Goal: Task Accomplishment & Management: Manage account settings

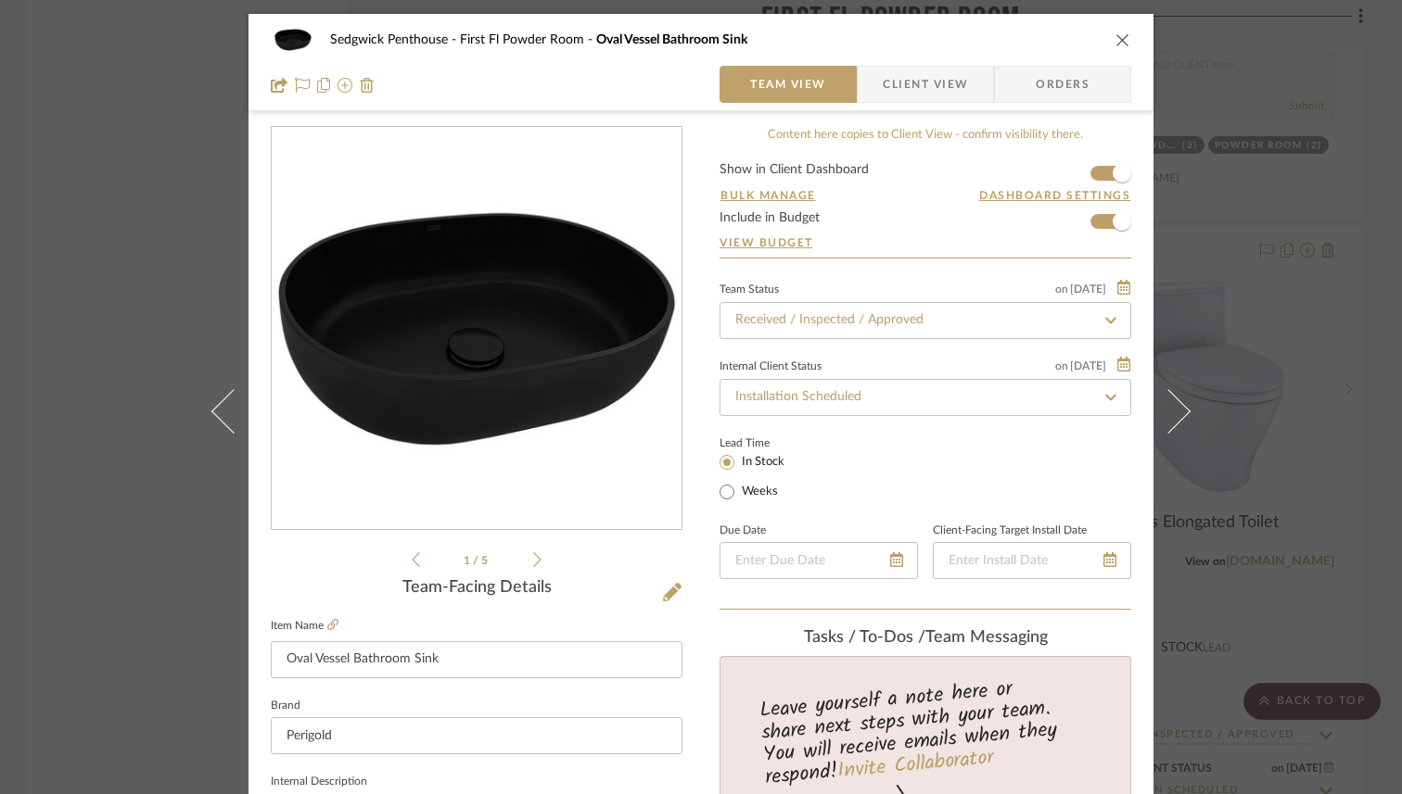
scroll to position [146, 0]
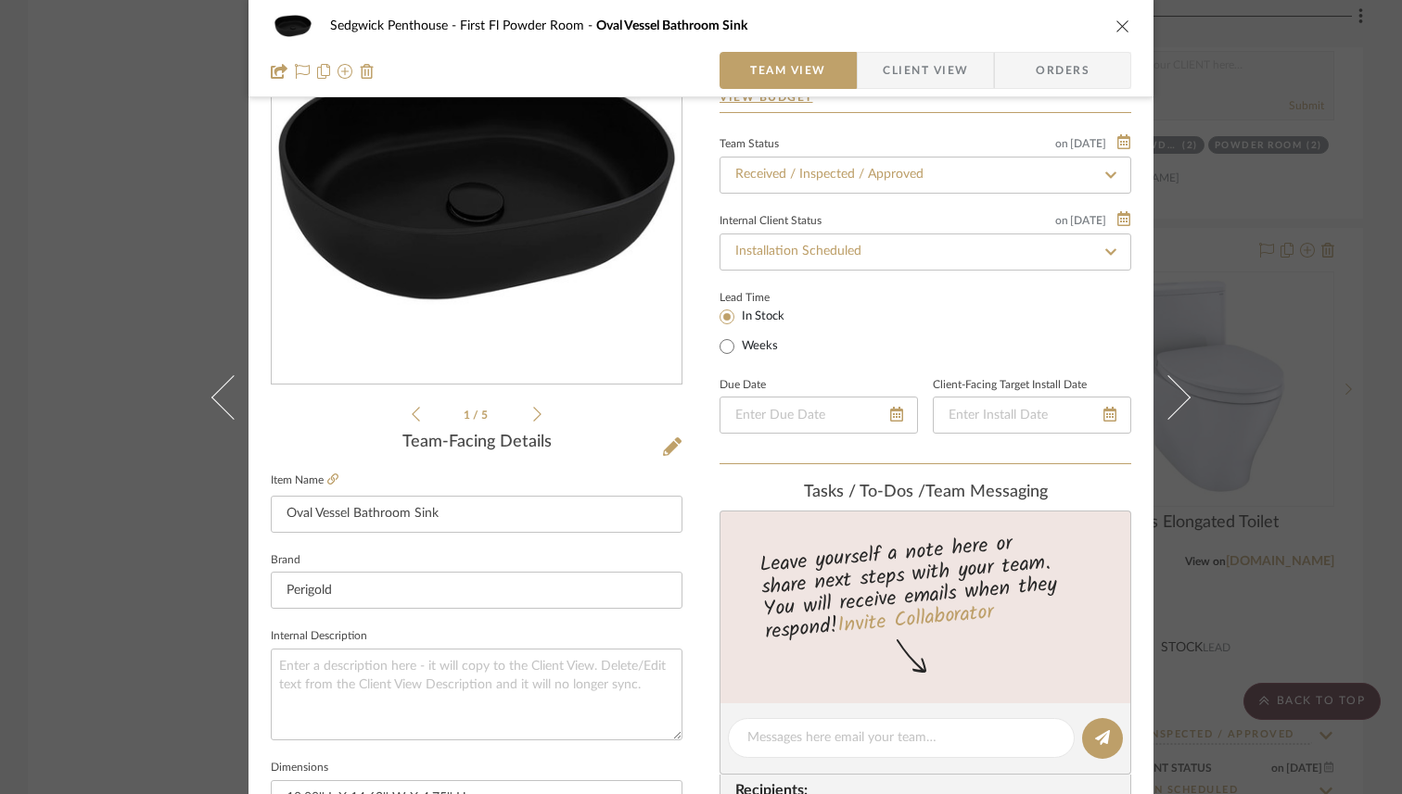
click at [1121, 31] on icon "close" at bounding box center [1122, 26] width 15 height 15
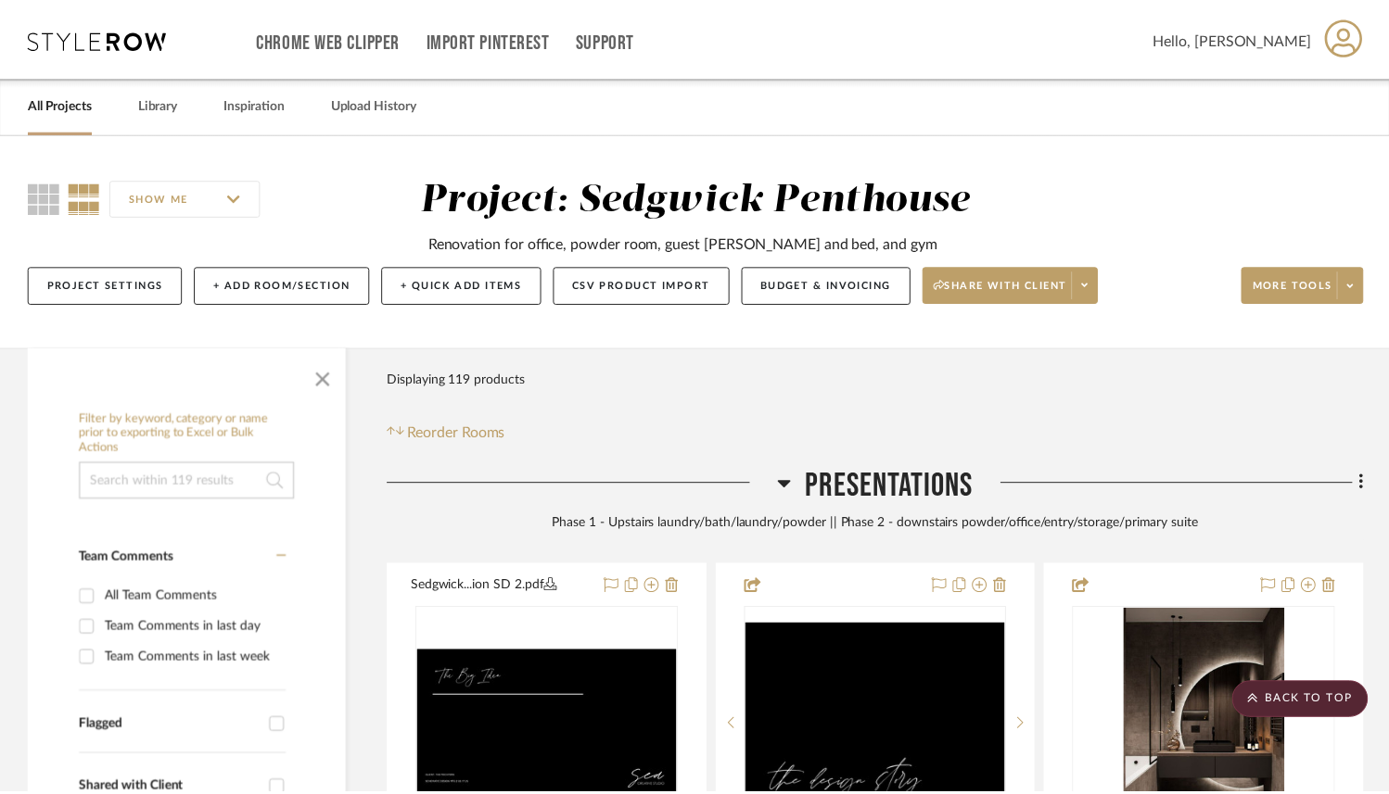
scroll to position [4809, 0]
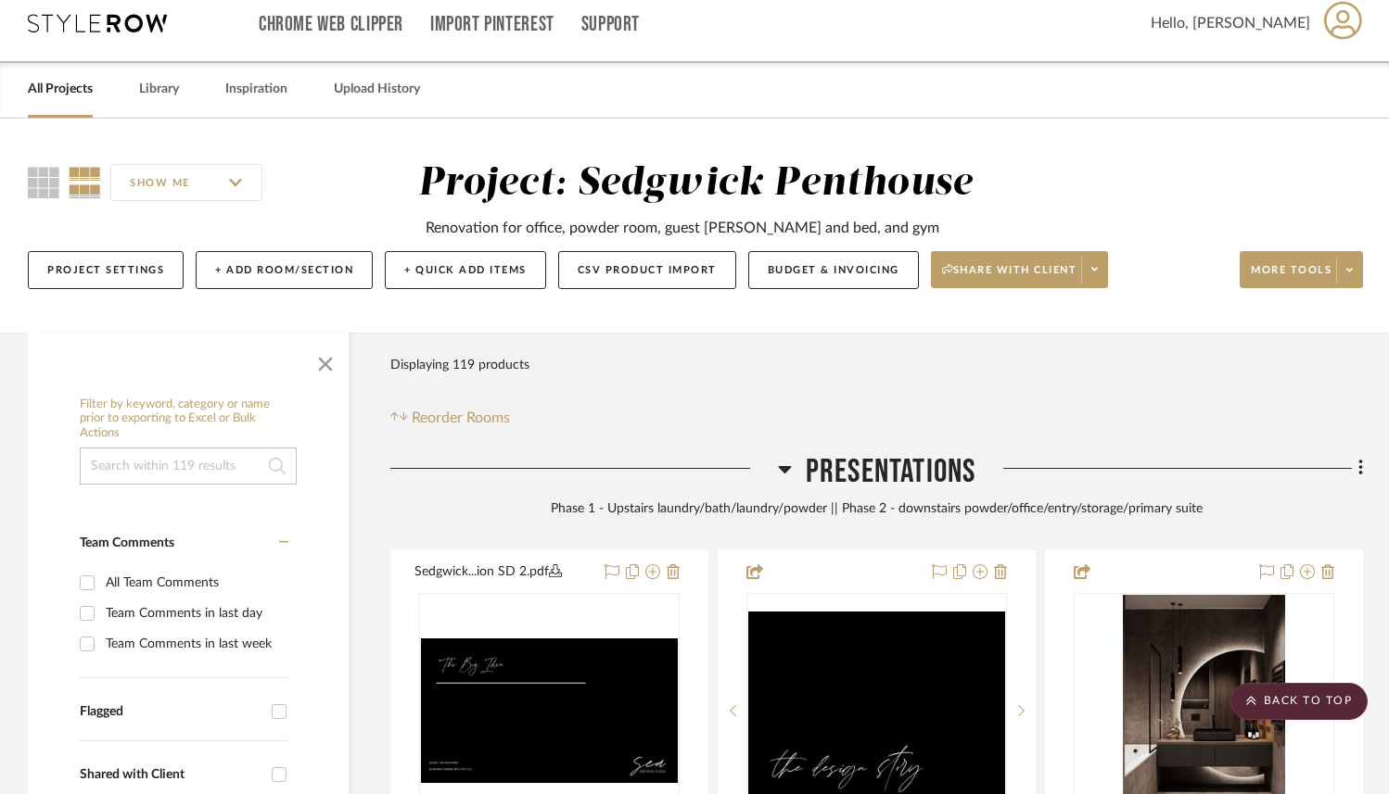
scroll to position [0, 0]
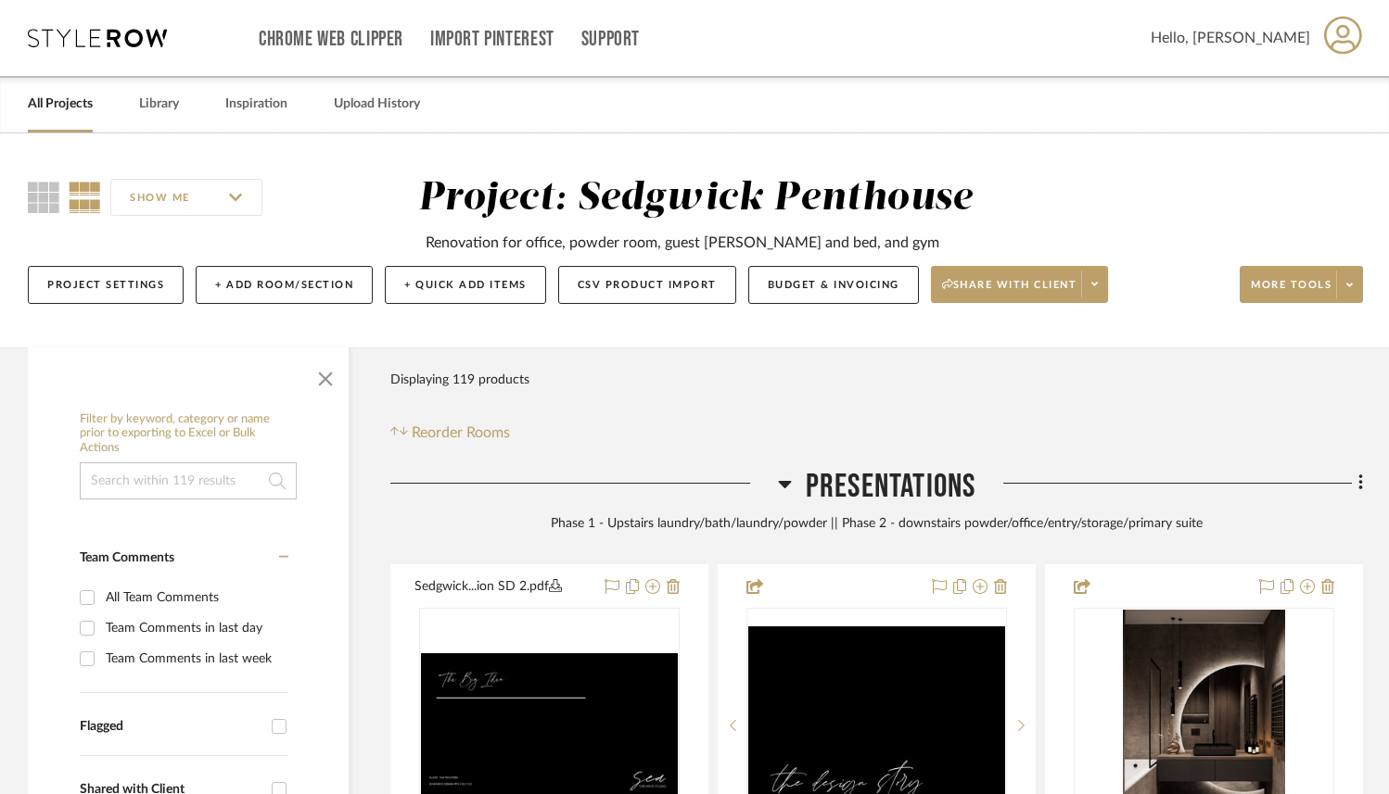
click at [60, 110] on link "All Projects" at bounding box center [60, 104] width 65 height 25
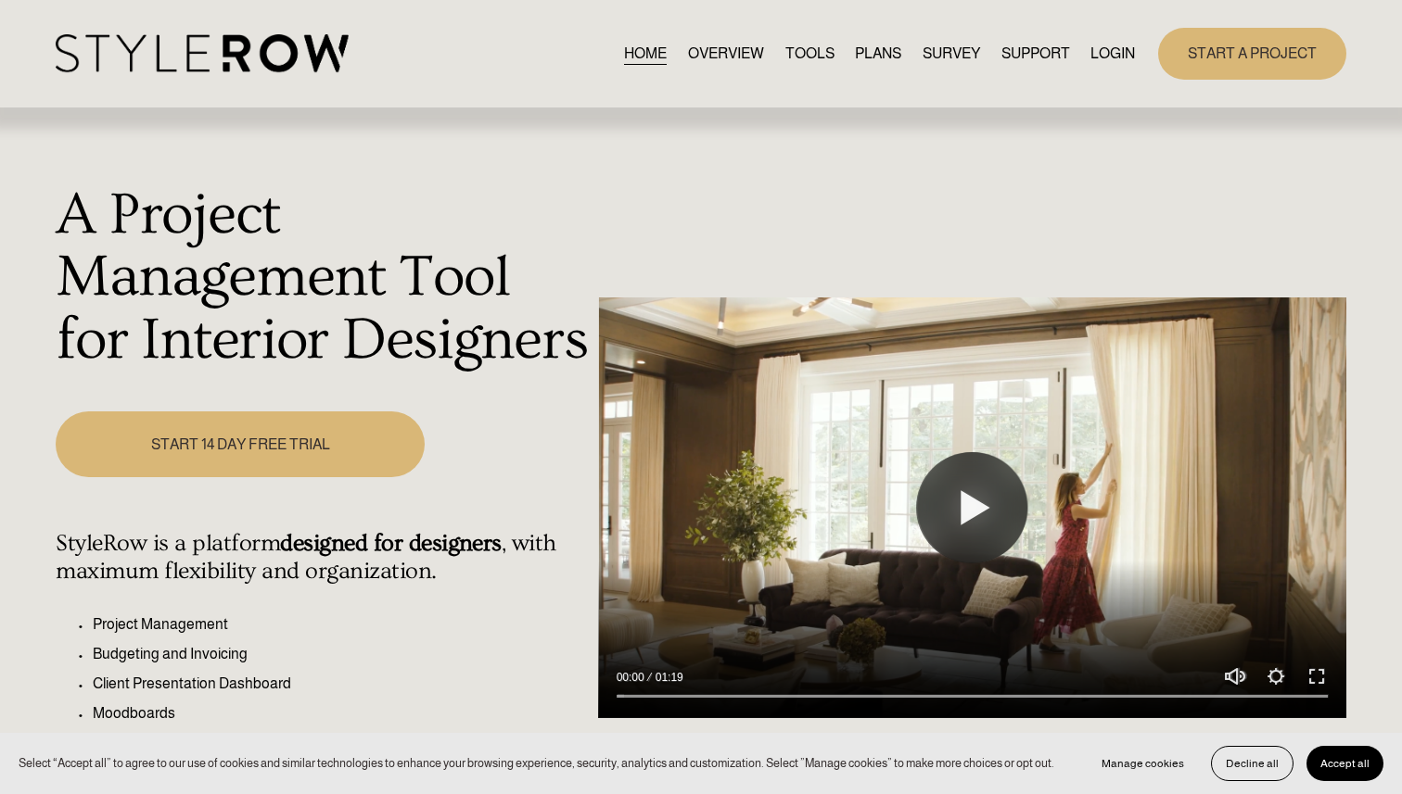
click at [1121, 56] on link "LOGIN" at bounding box center [1112, 53] width 44 height 25
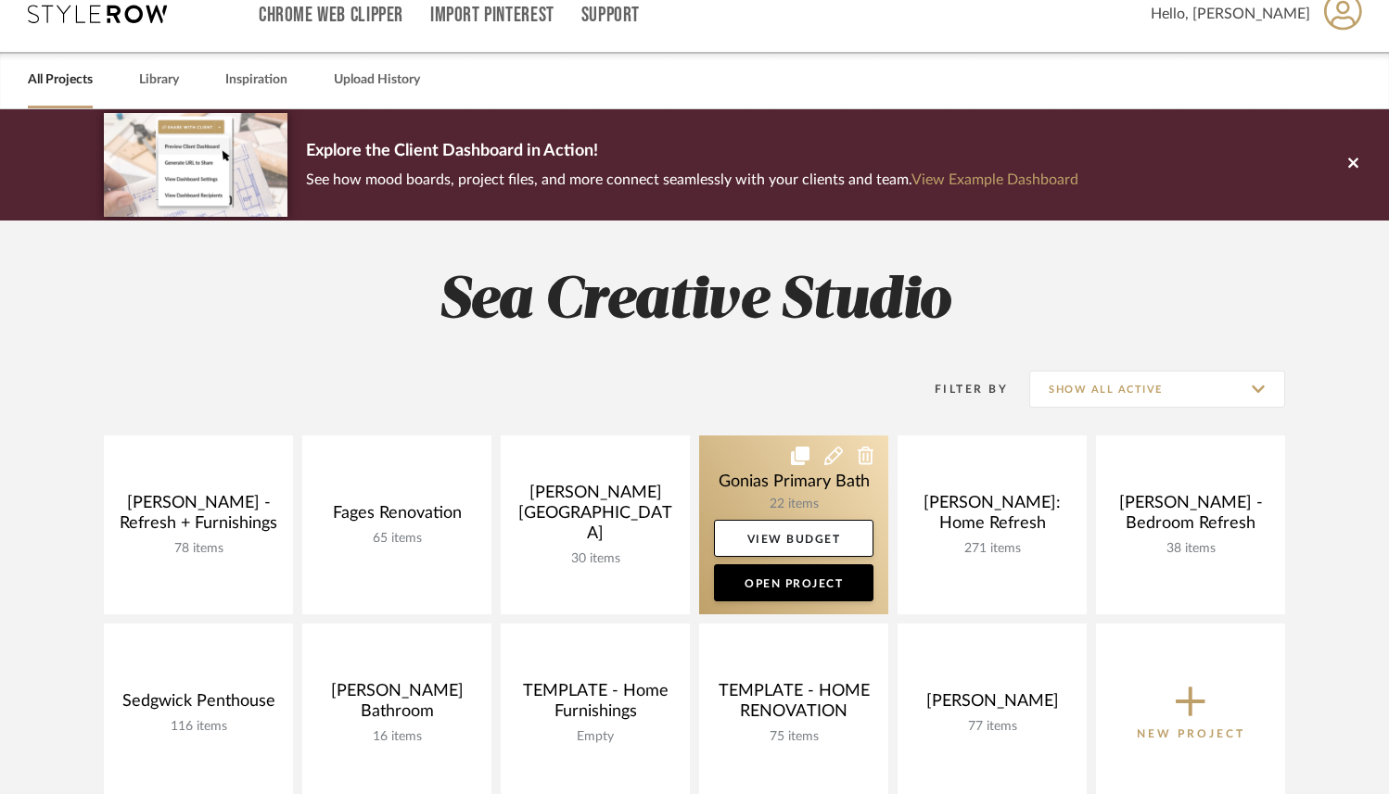
scroll to position [39, 0]
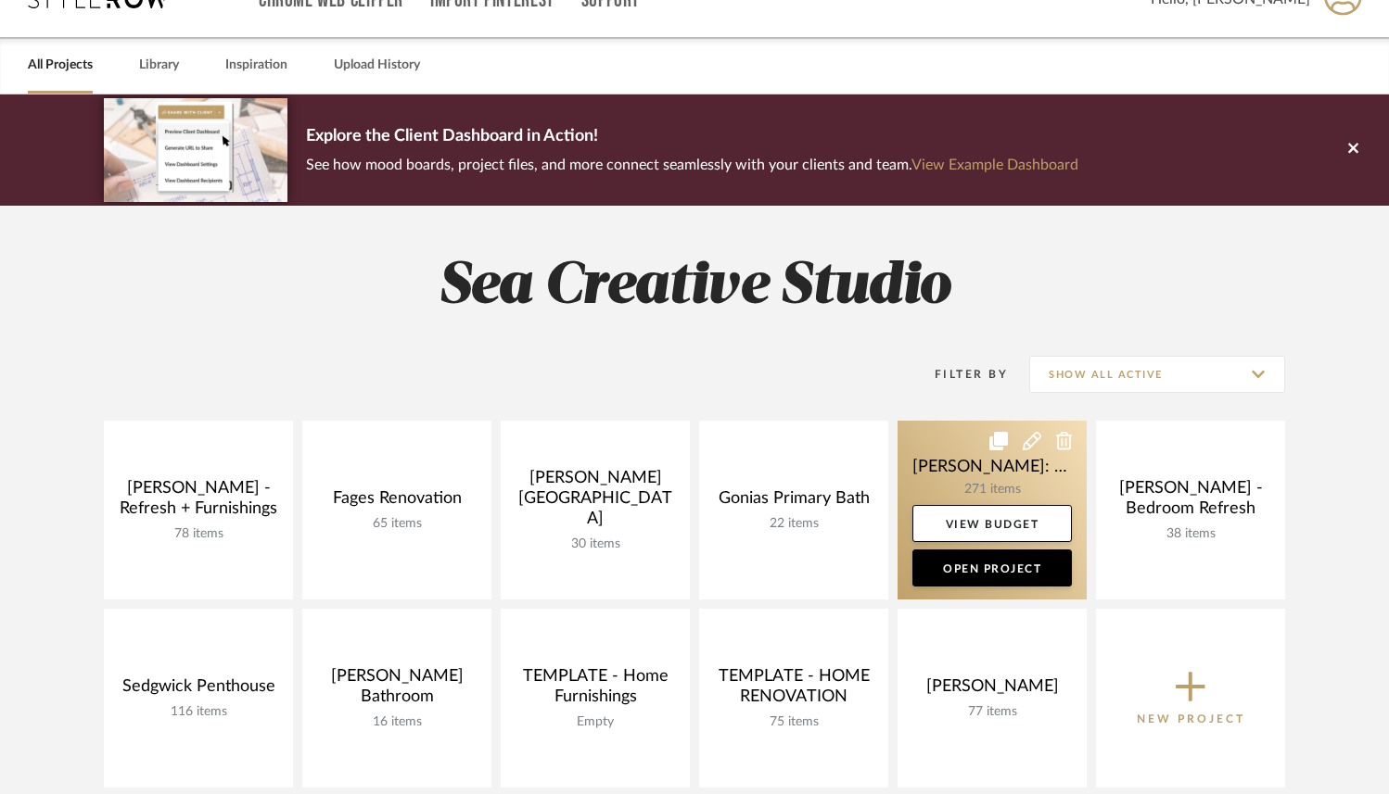
click at [1004, 480] on link at bounding box center [991, 510] width 189 height 179
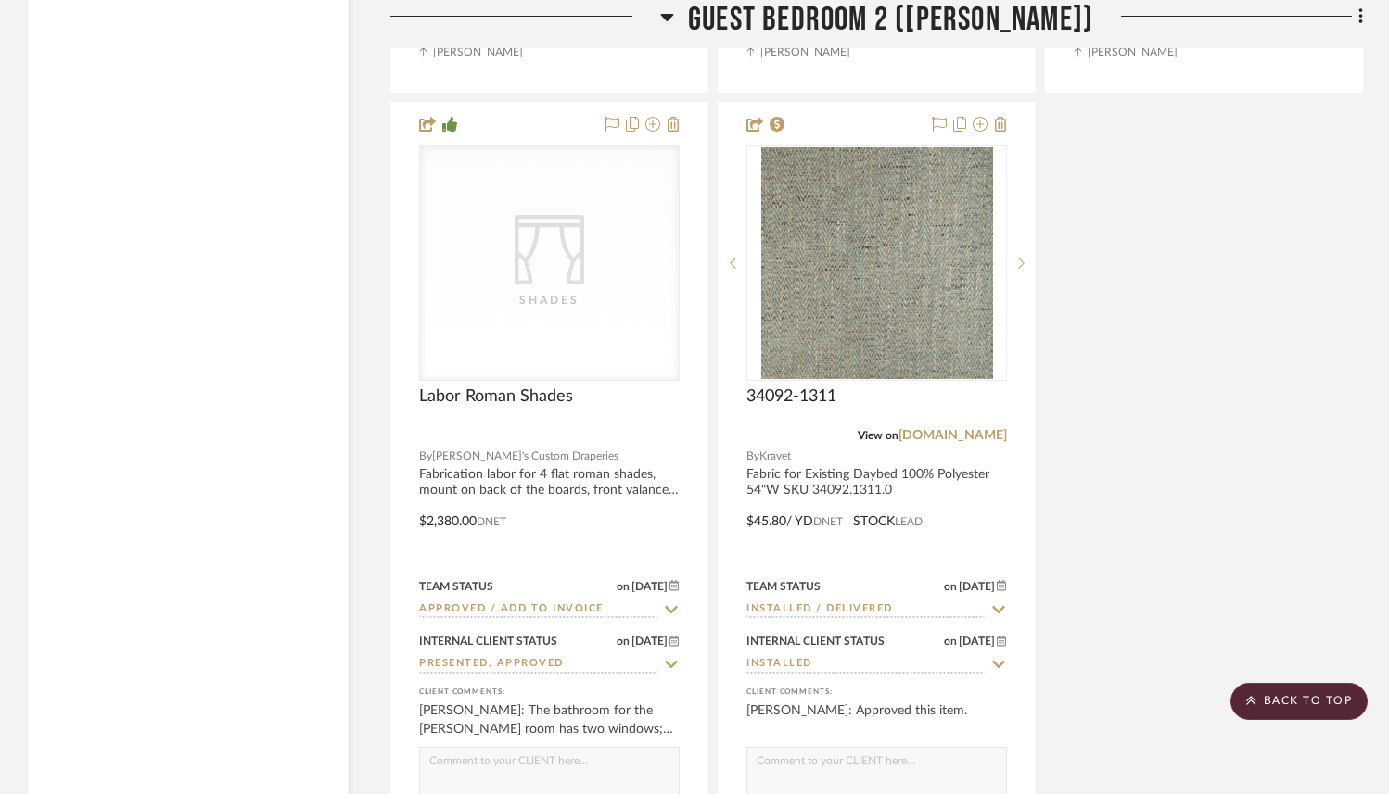
scroll to position [34495, 0]
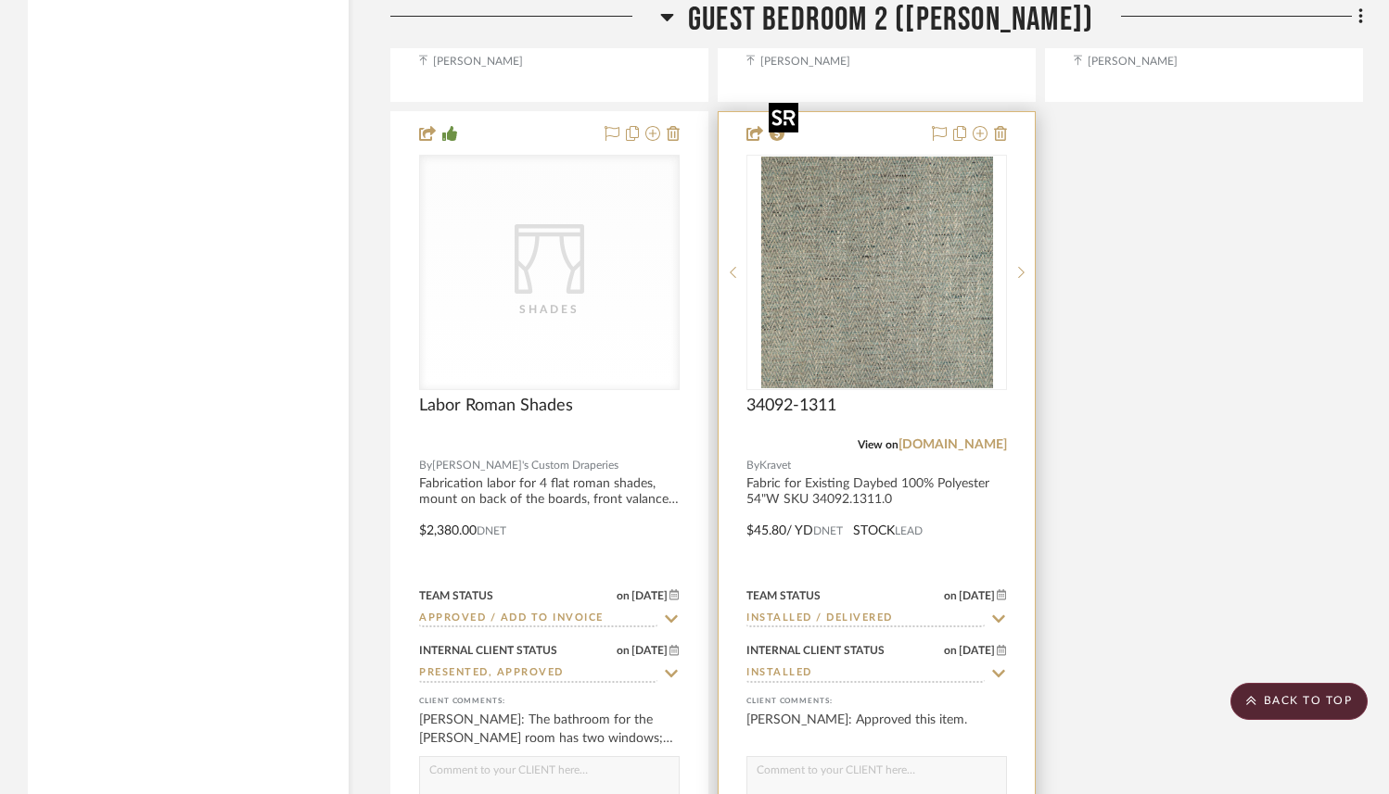
click at [907, 265] on img "0" at bounding box center [877, 273] width 232 height 232
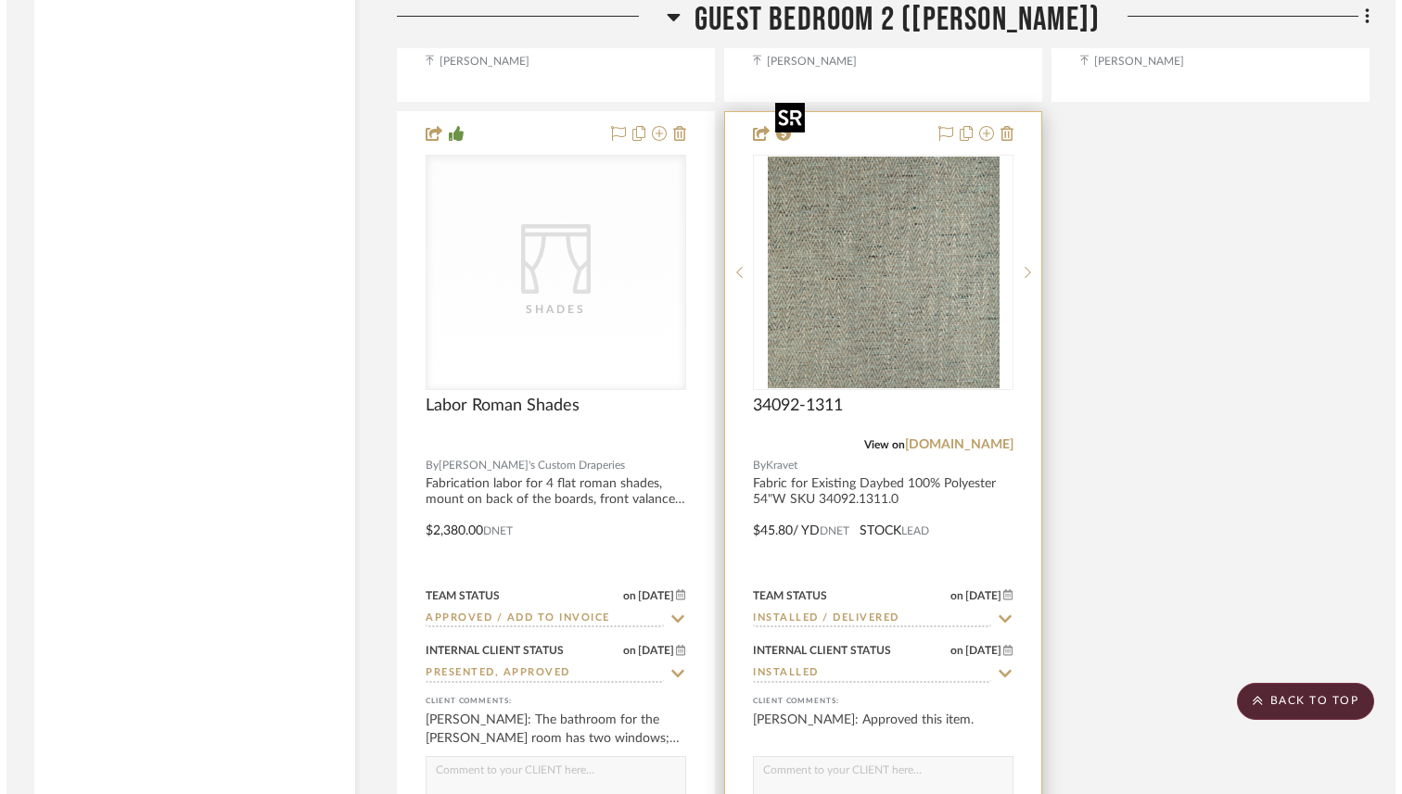
scroll to position [0, 0]
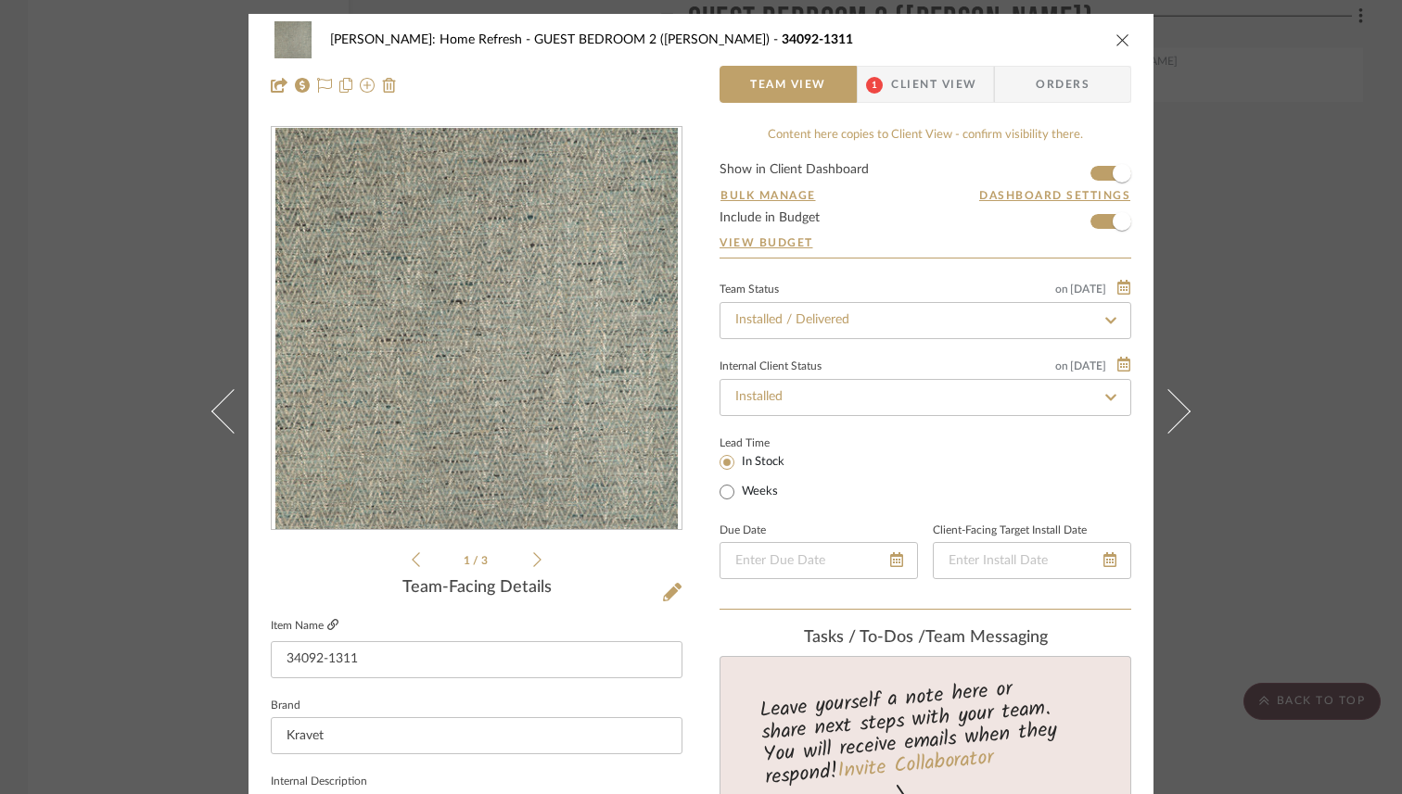
click at [327, 630] on icon at bounding box center [332, 624] width 11 height 11
click at [1123, 42] on icon "close" at bounding box center [1122, 39] width 15 height 15
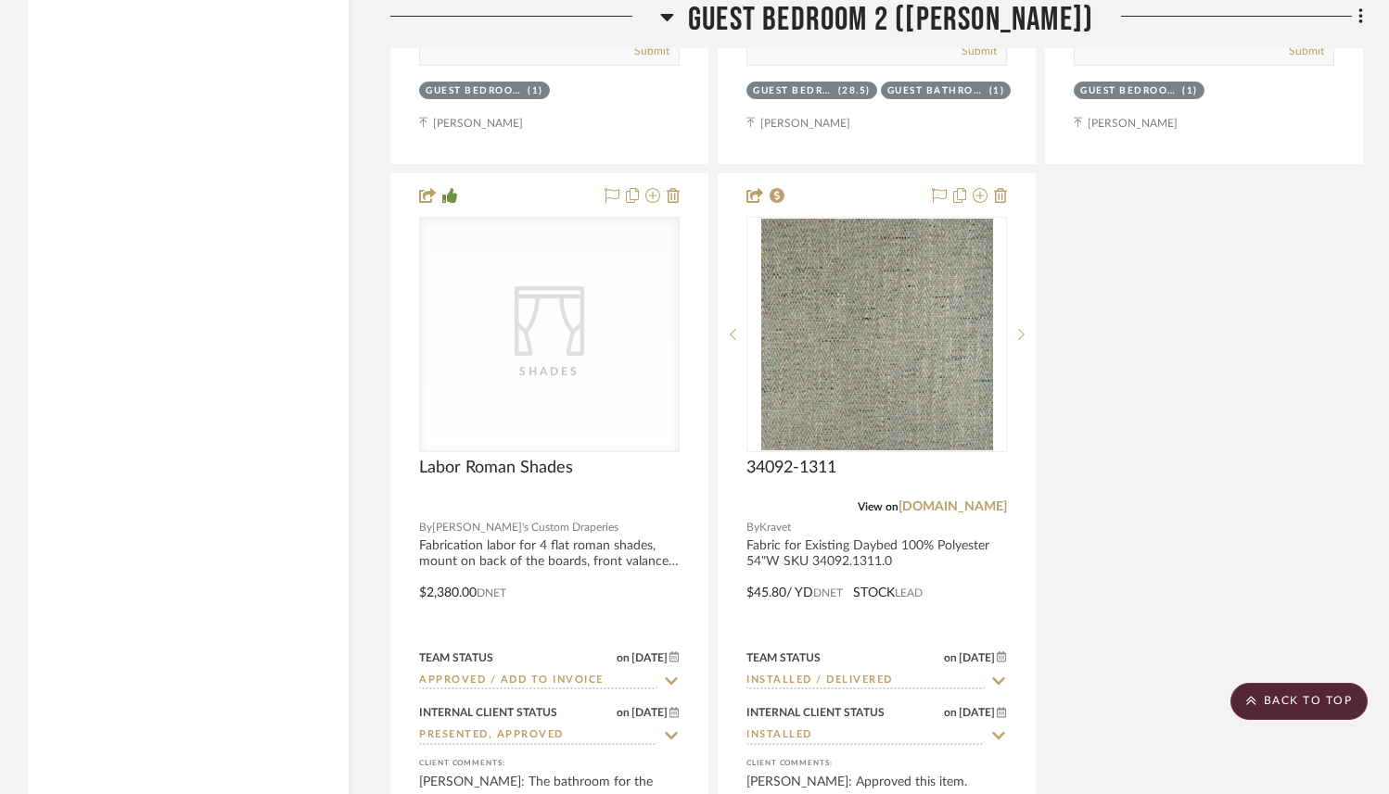
scroll to position [34431, 0]
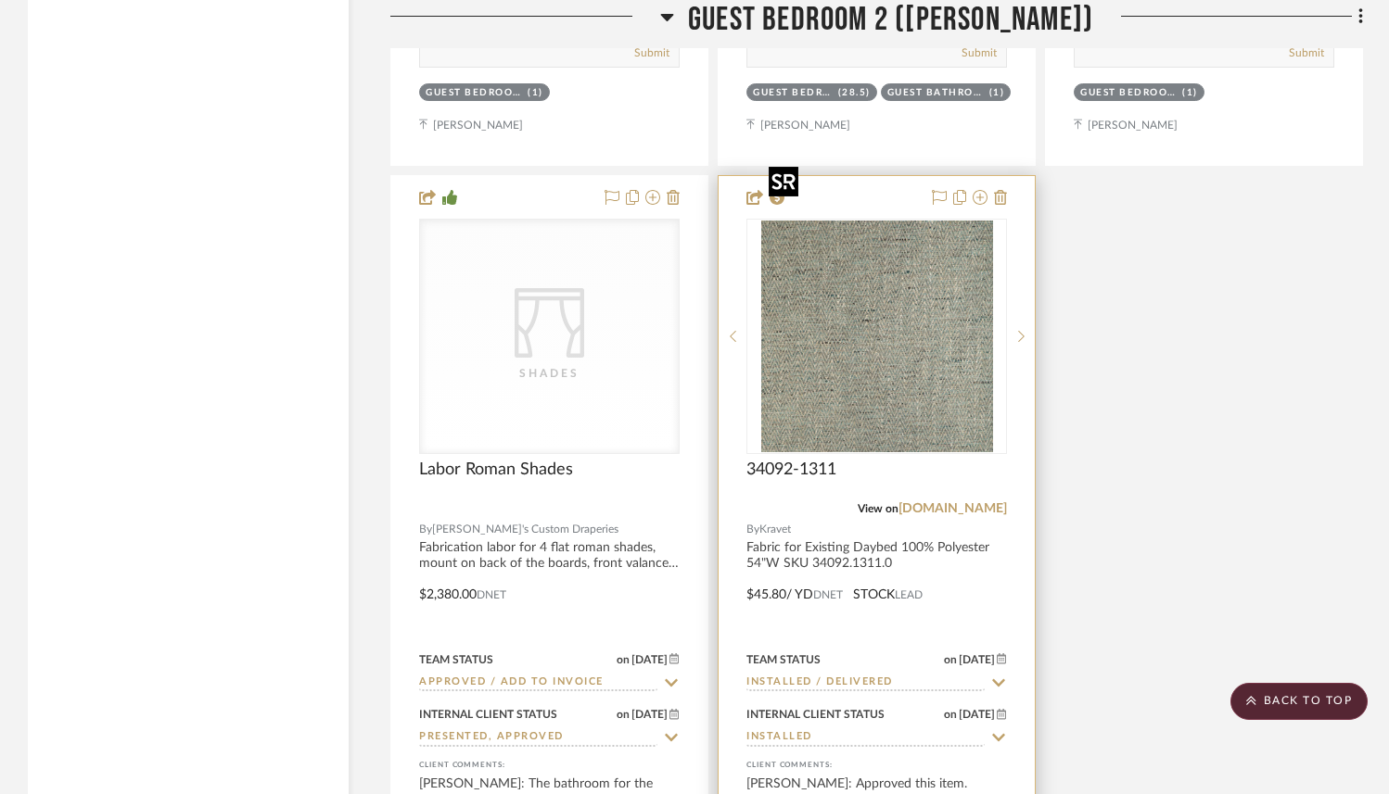
click at [884, 353] on img "0" at bounding box center [877, 337] width 232 height 232
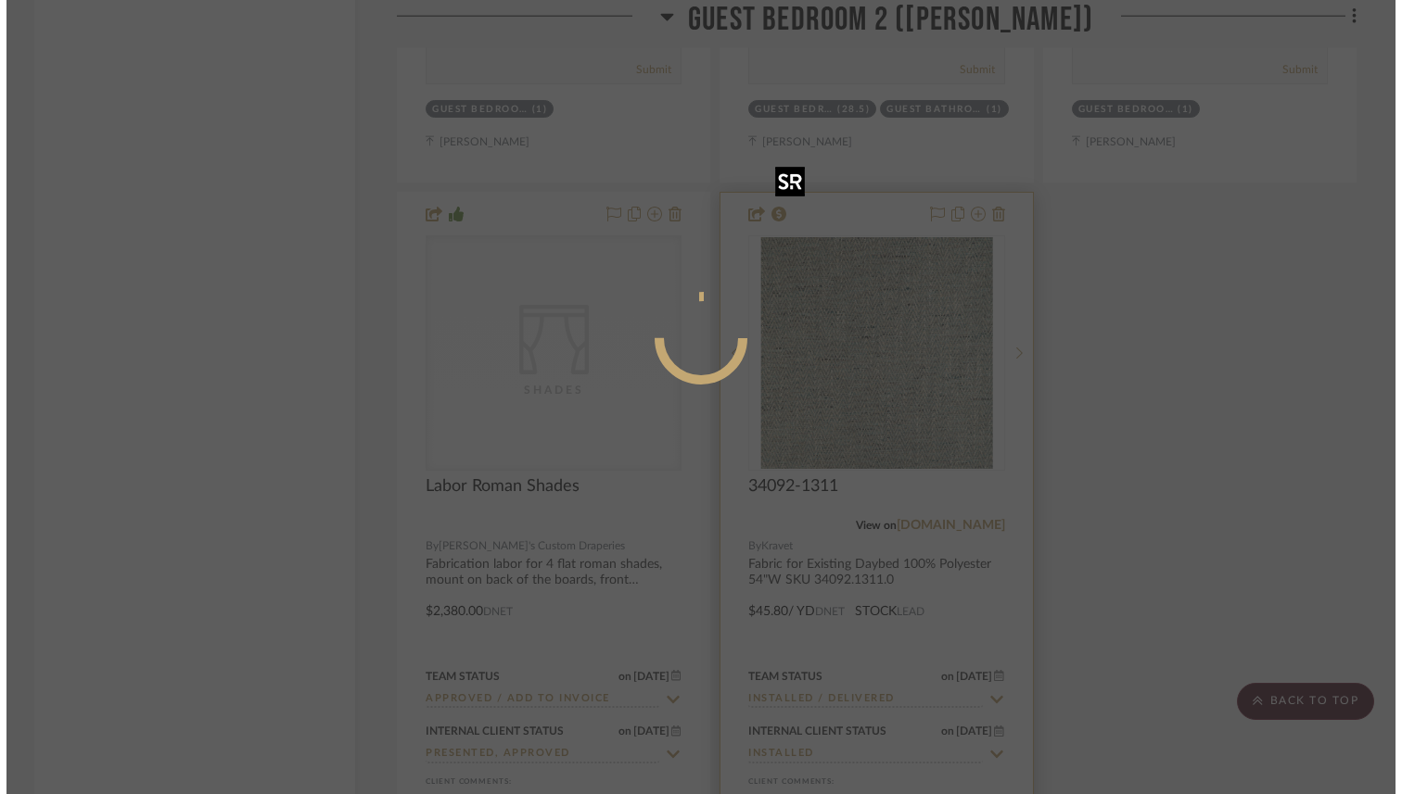
scroll to position [0, 0]
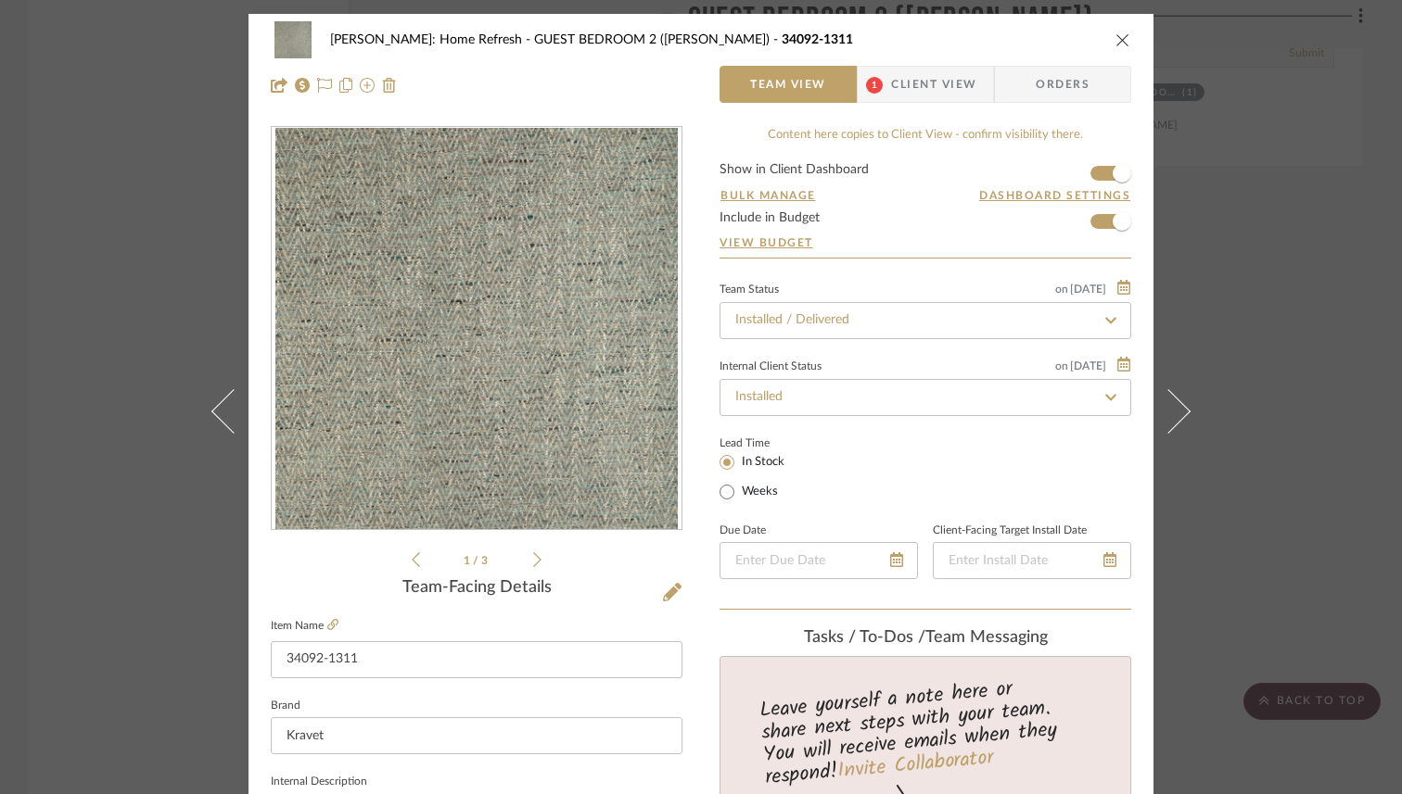
click at [1116, 44] on icon "close" at bounding box center [1122, 39] width 15 height 15
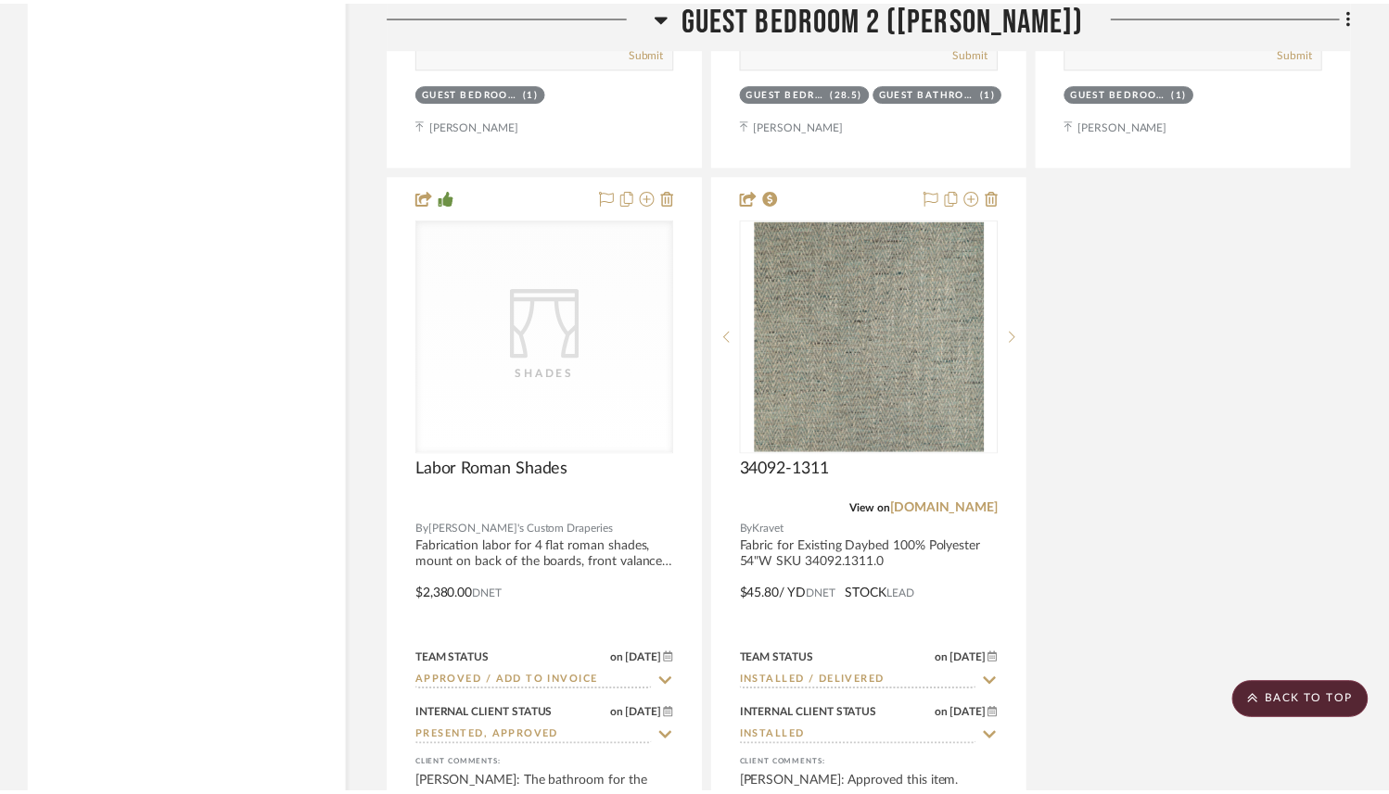
scroll to position [34431, 0]
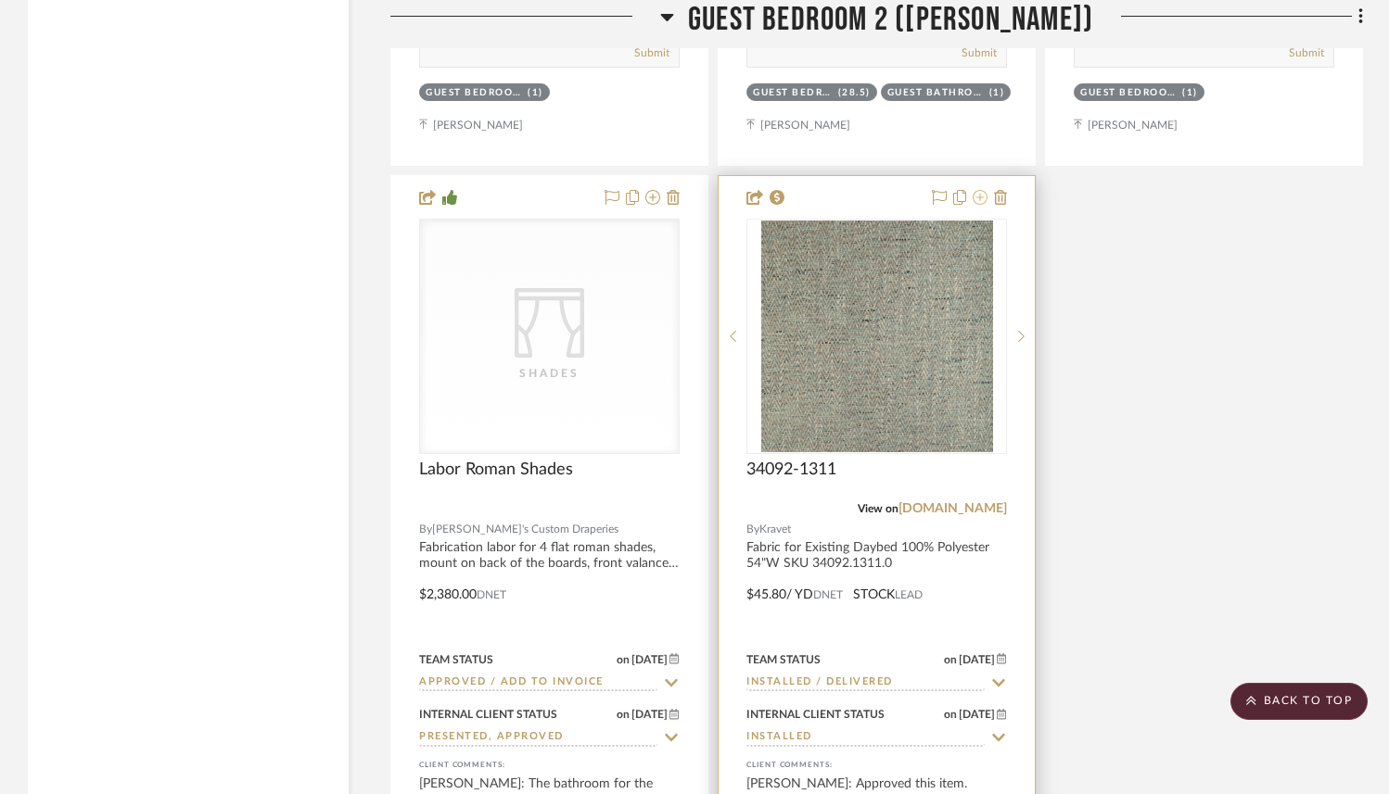
click at [983, 190] on icon at bounding box center [979, 197] width 15 height 15
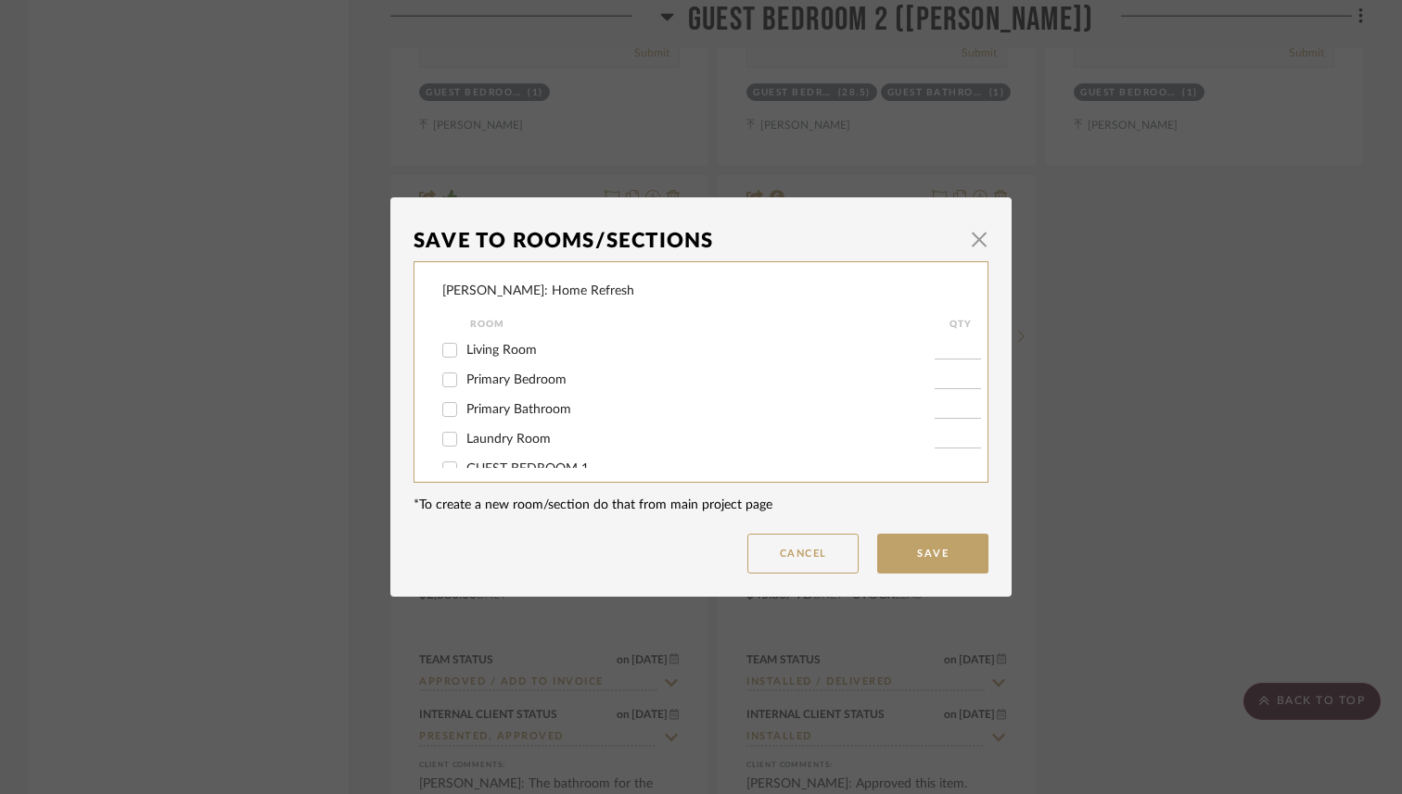
scroll to position [256, 0]
click at [977, 237] on span "button" at bounding box center [978, 239] width 37 height 37
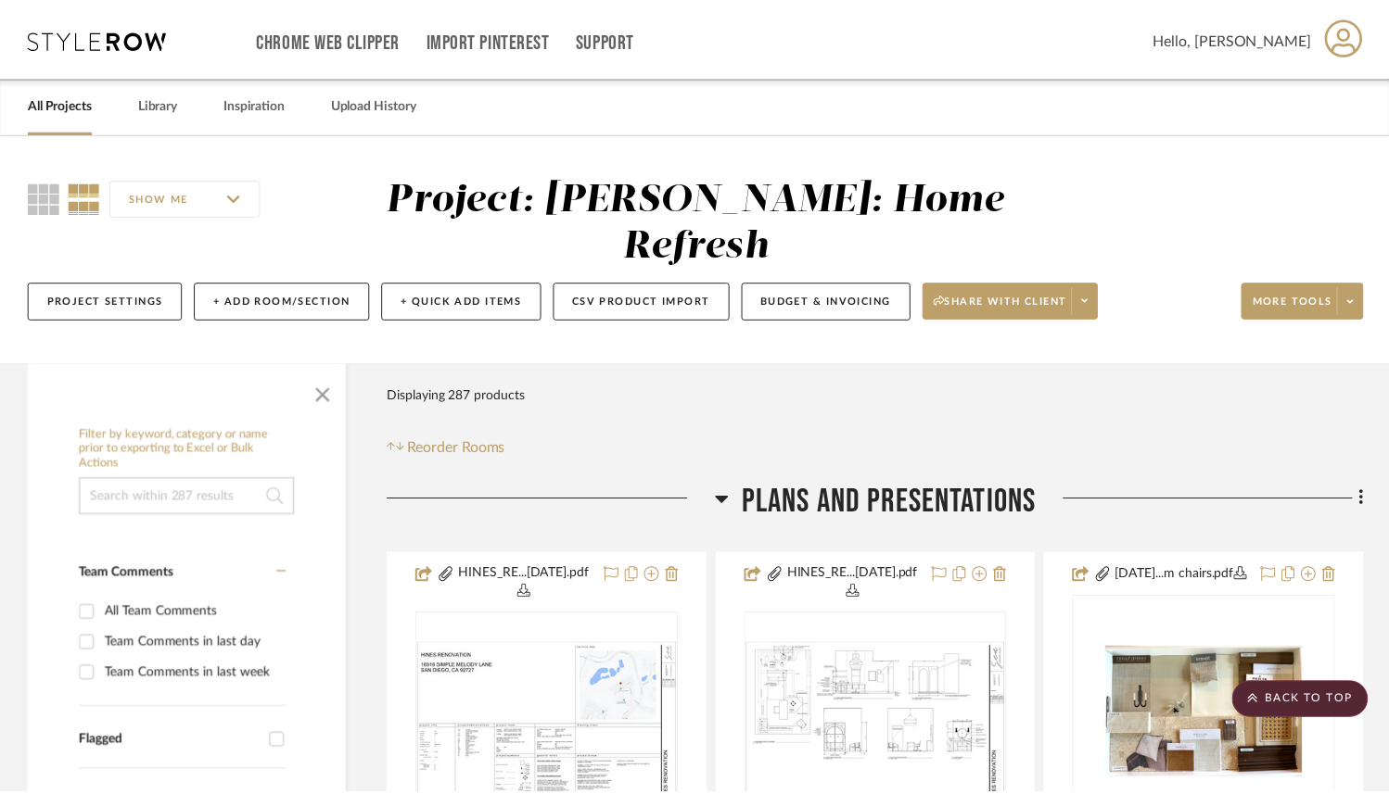
scroll to position [34431, 0]
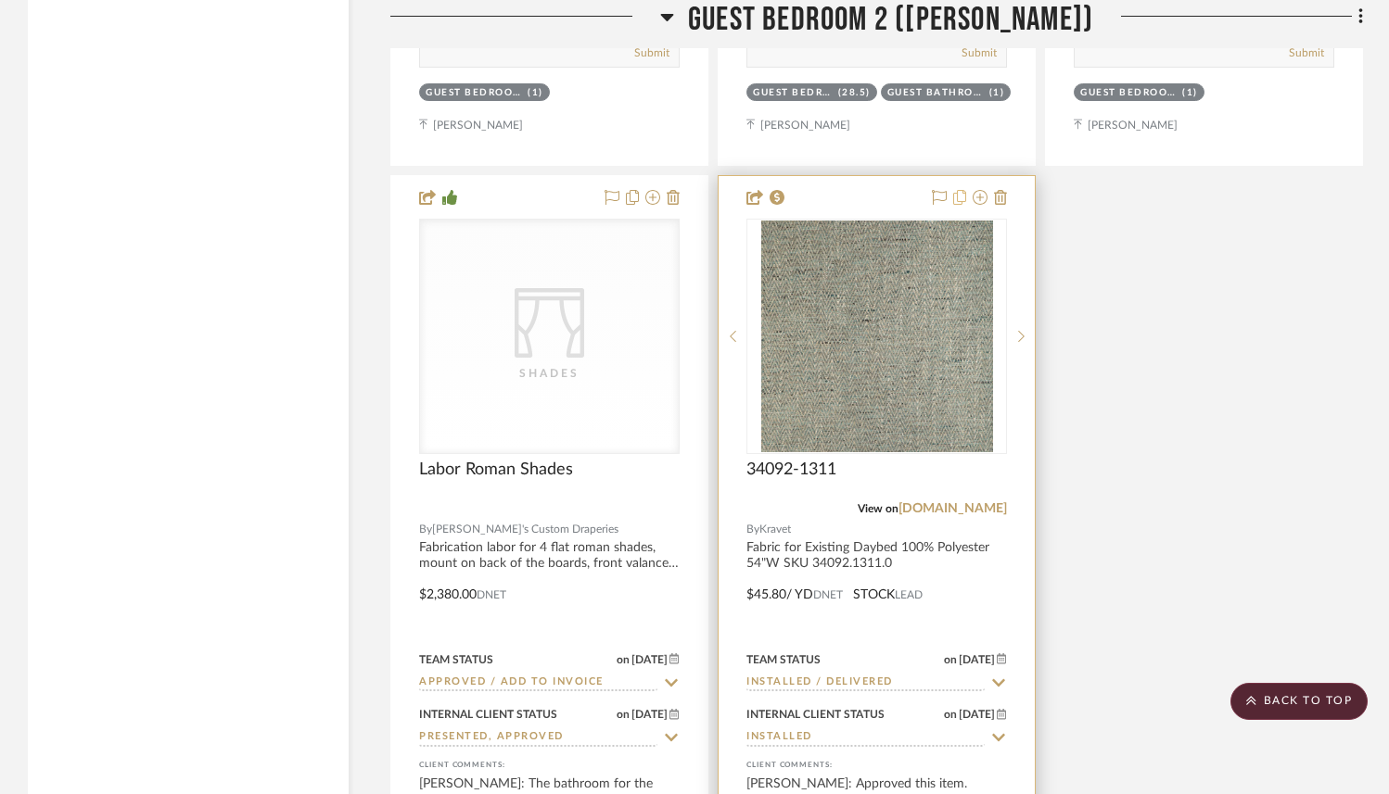
click at [964, 190] on icon at bounding box center [959, 197] width 13 height 15
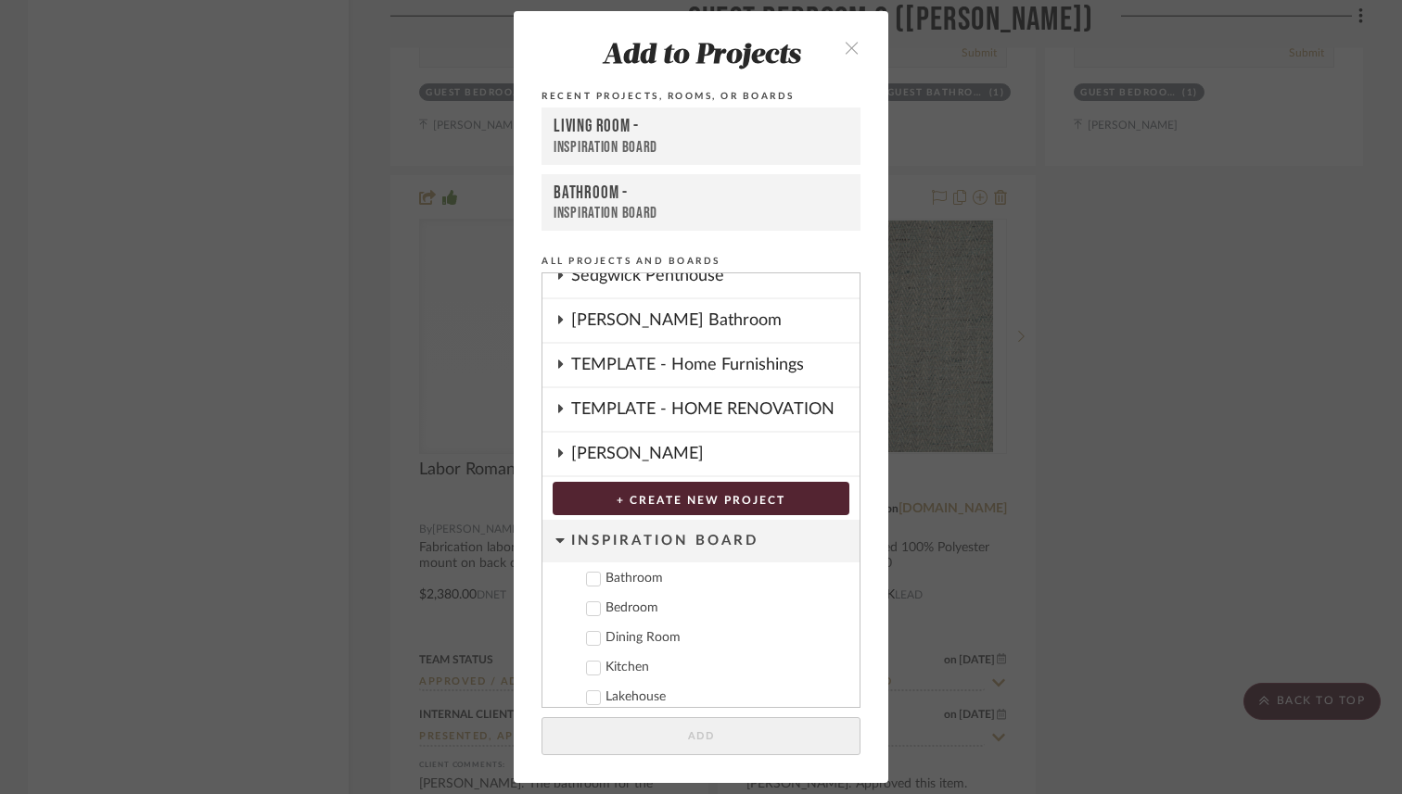
scroll to position [324, 0]
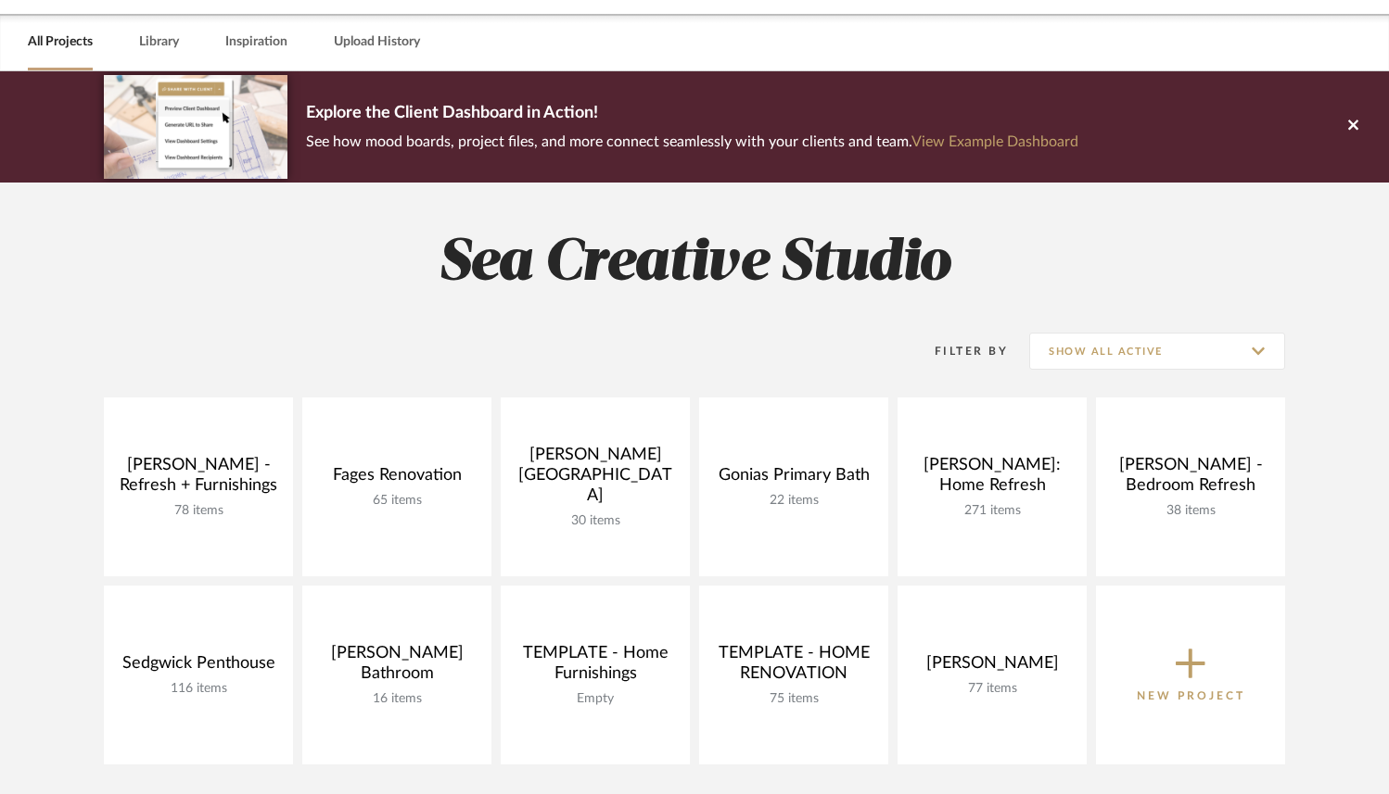
scroll to position [39, 0]
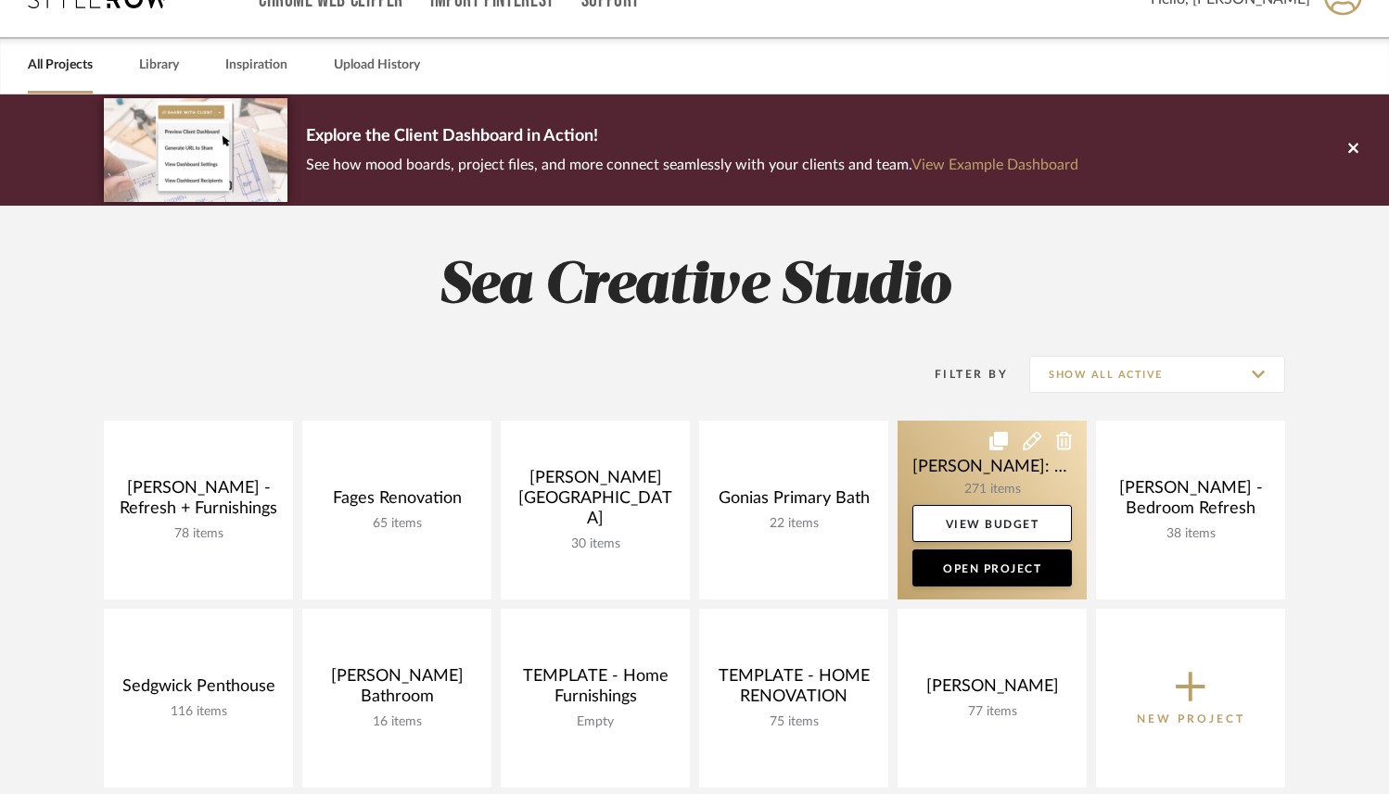
click at [992, 490] on link at bounding box center [991, 510] width 189 height 179
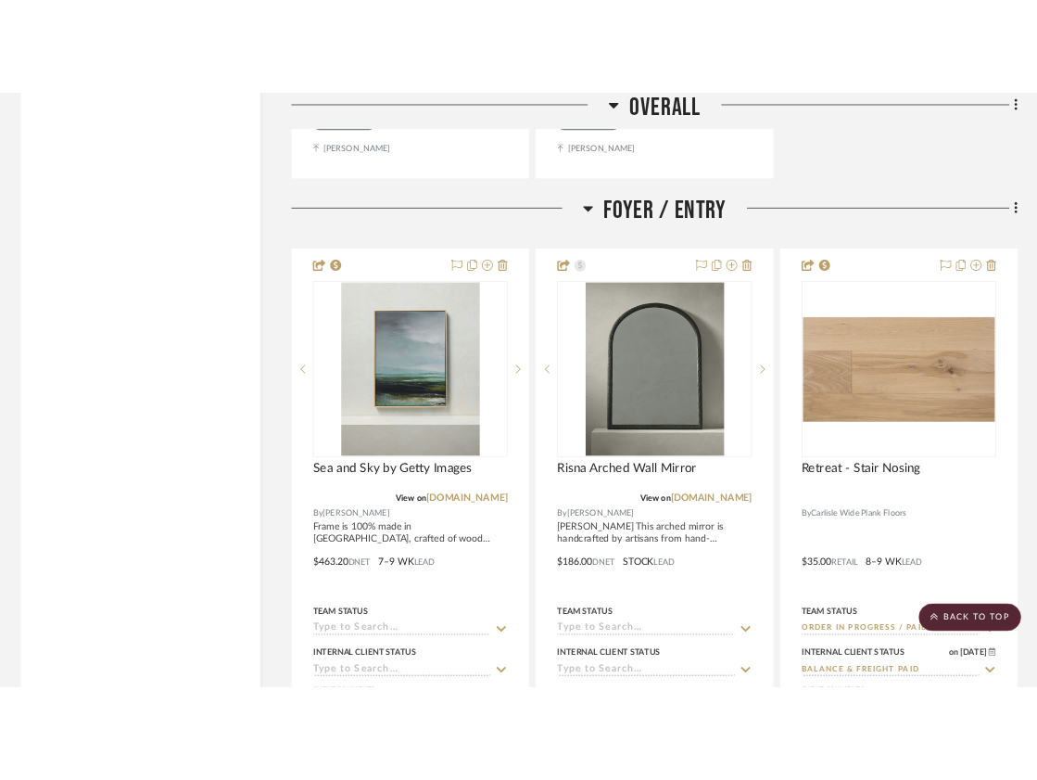
scroll to position [8270, 0]
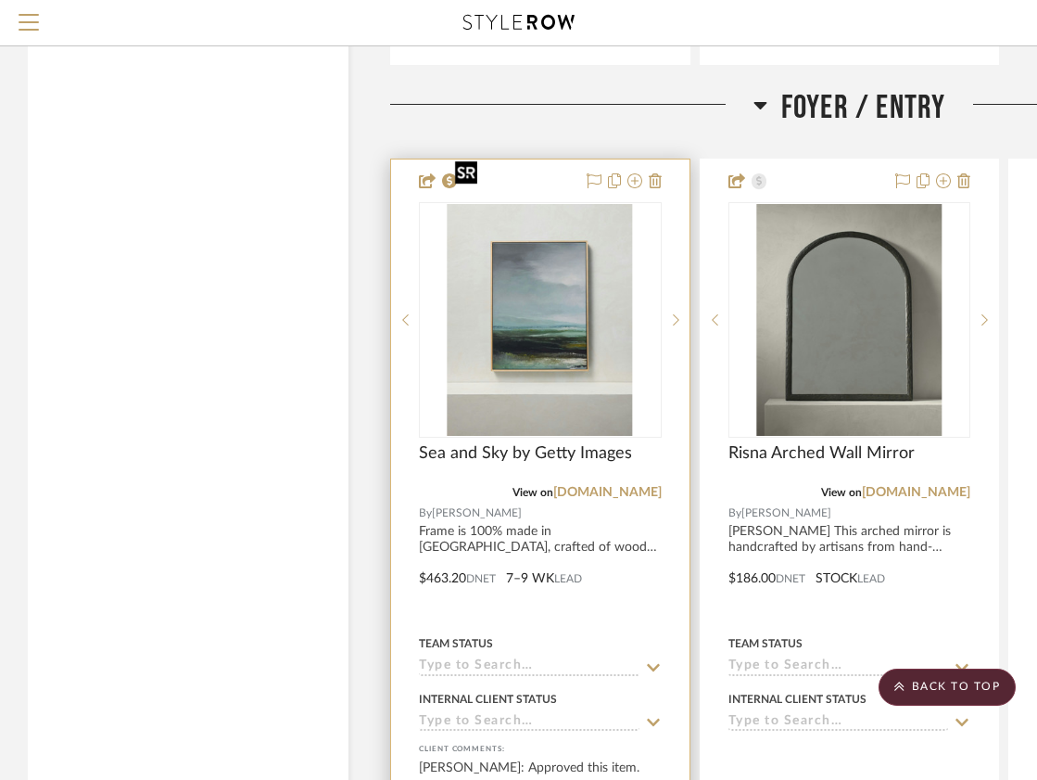
click at [532, 278] on img "0" at bounding box center [540, 320] width 185 height 232
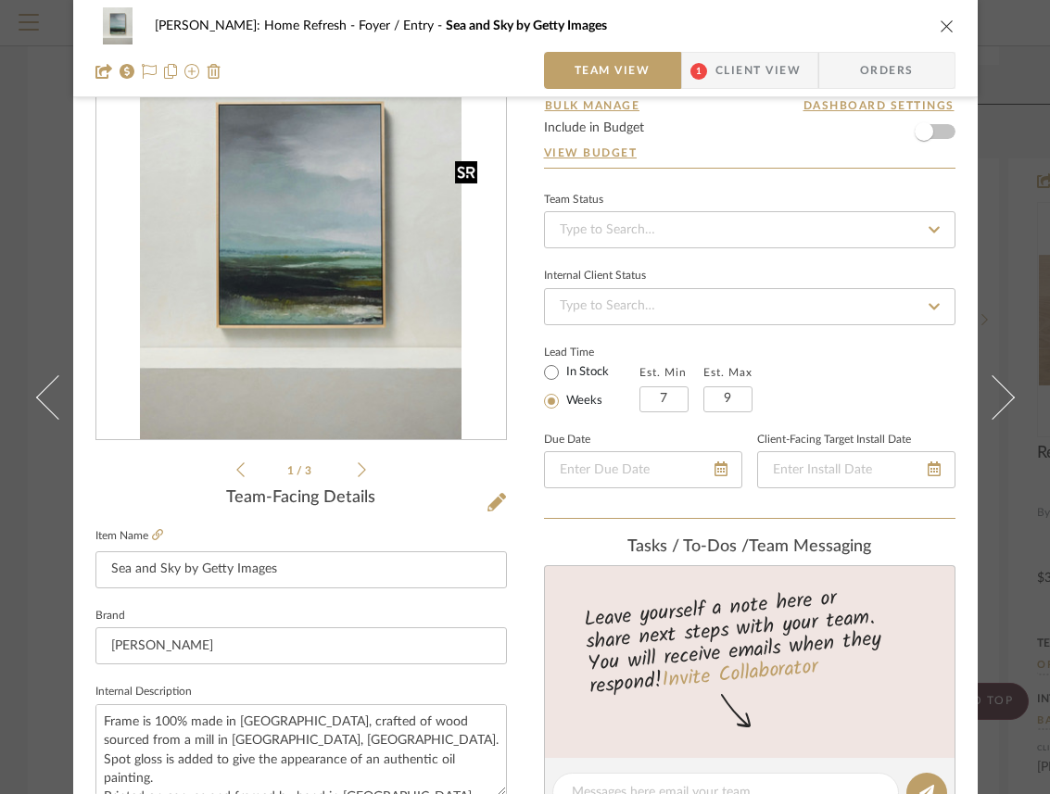
scroll to position [67, 0]
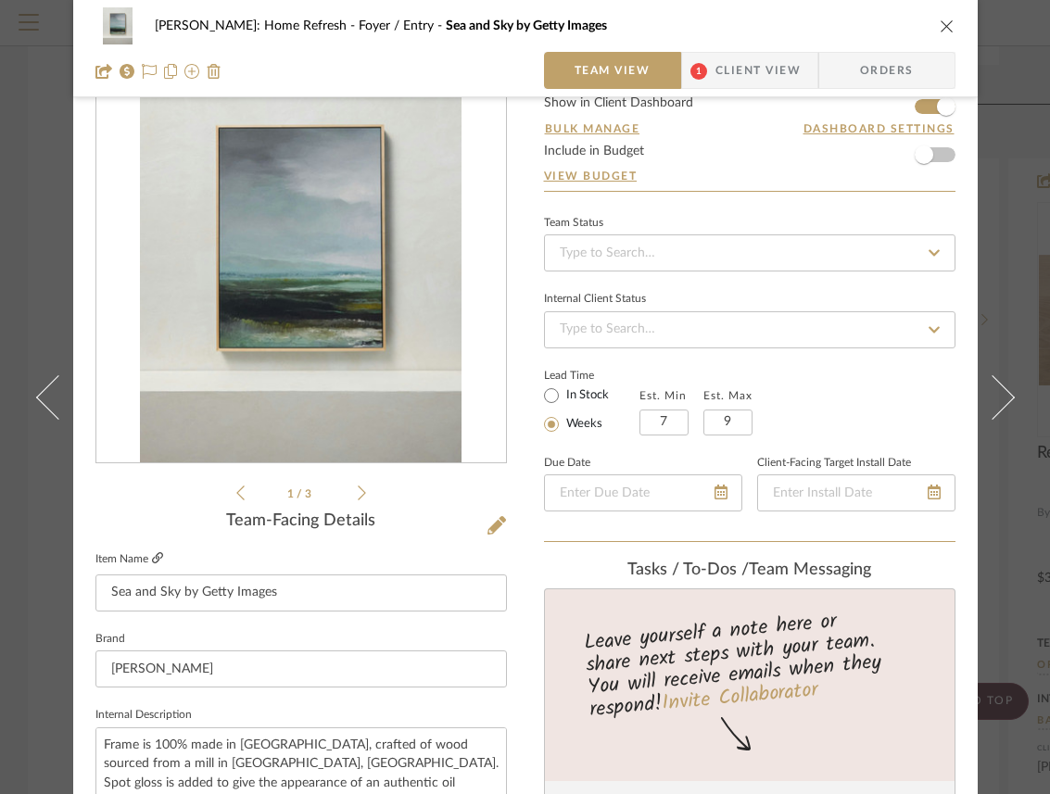
click at [153, 557] on icon at bounding box center [157, 557] width 11 height 11
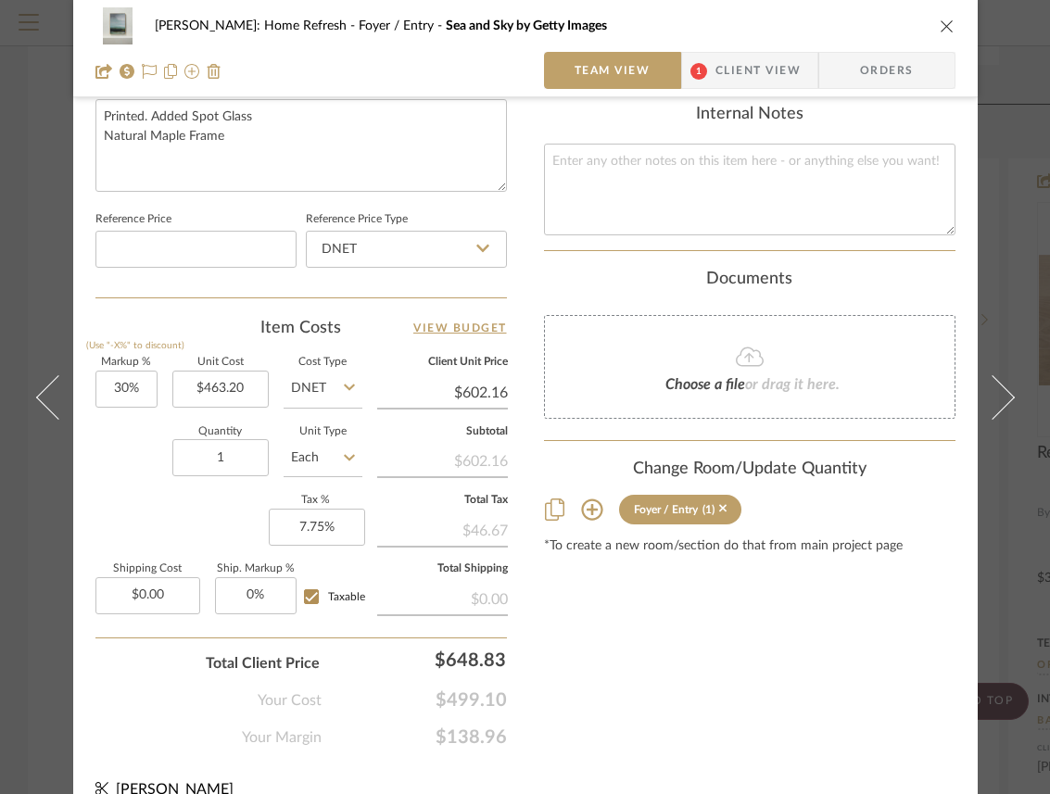
scroll to position [928, 0]
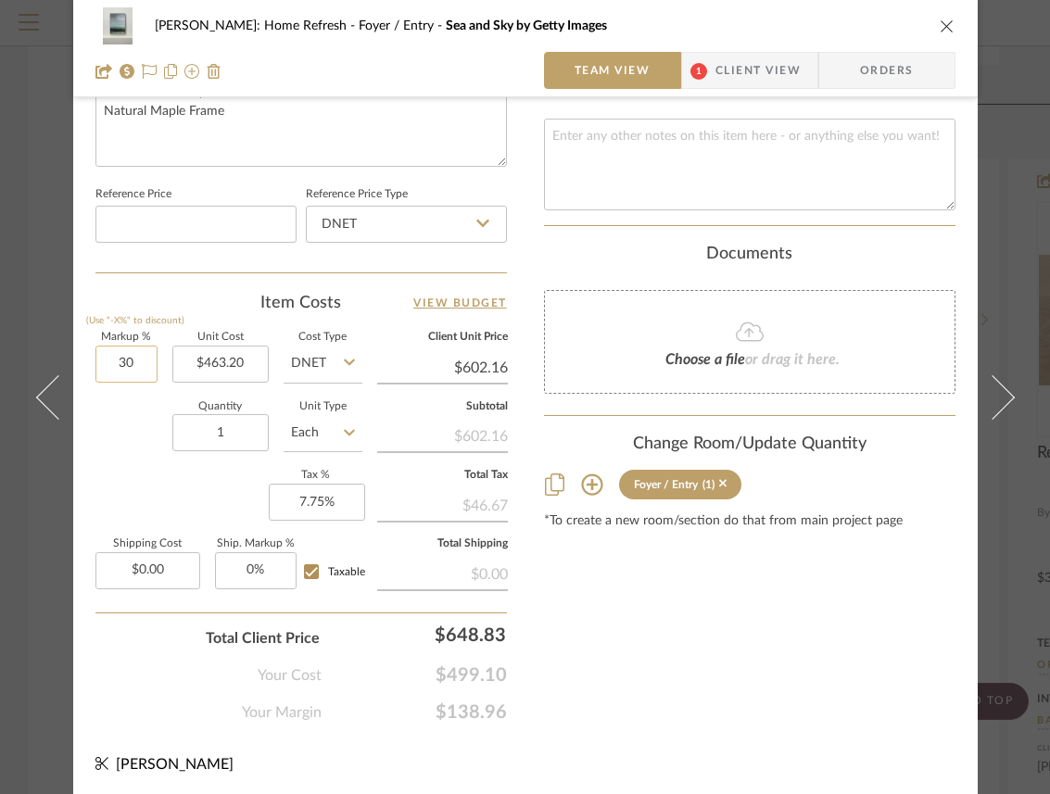
click at [129, 369] on input "30" at bounding box center [126, 364] width 62 height 37
type input "20%"
click at [119, 431] on div "Quantity 1 Unit Type Each" at bounding box center [228, 435] width 267 height 66
type input "$555.84"
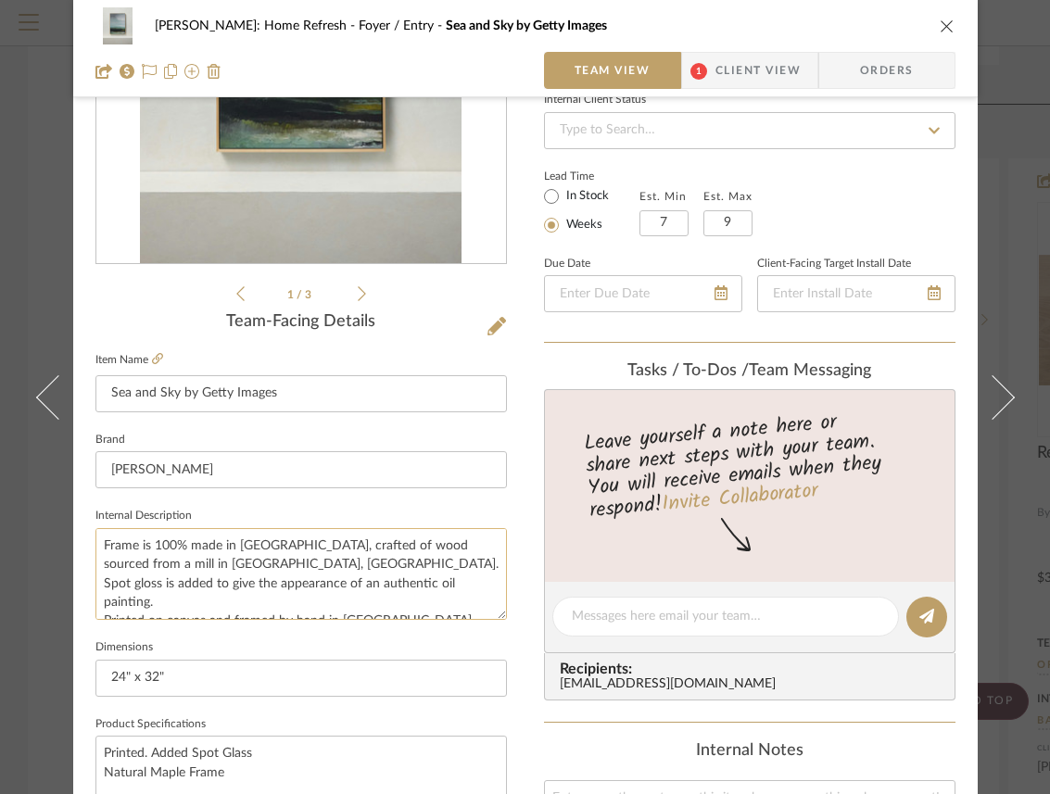
scroll to position [265, 0]
click at [741, 73] on span "Client View" at bounding box center [758, 70] width 85 height 37
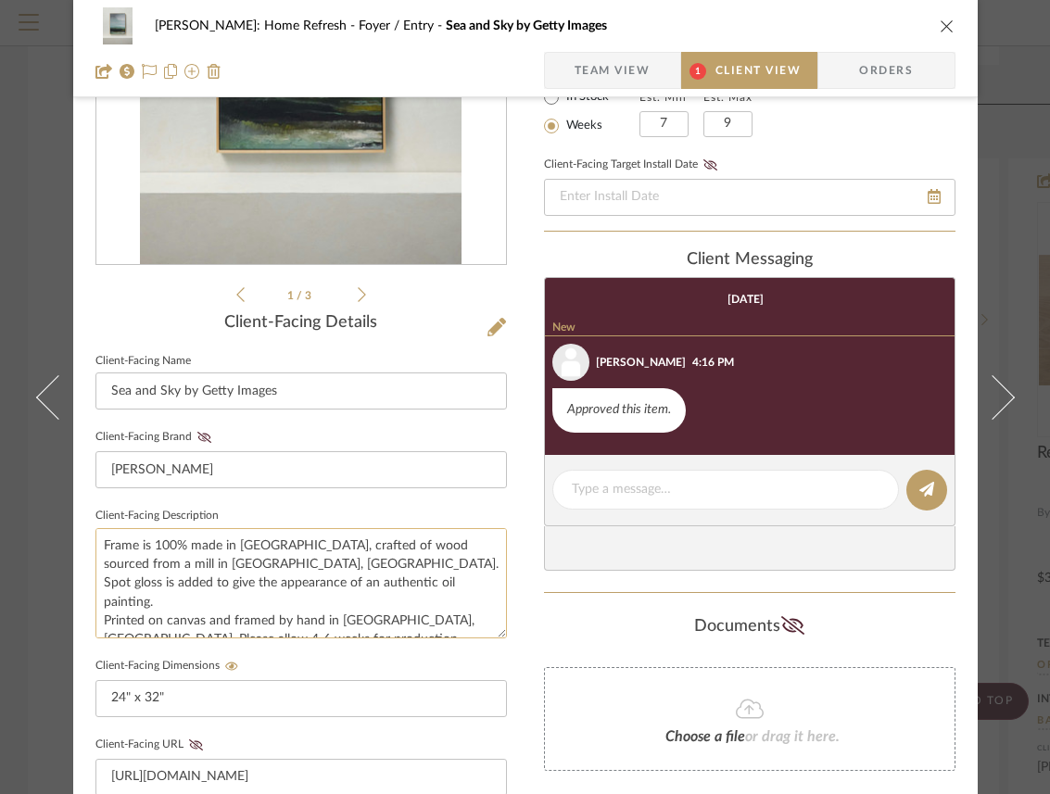
click at [97, 540] on textarea "Frame is 100% made in America, crafted of wood sourced from a mill in Austin, T…" at bounding box center [301, 583] width 412 height 110
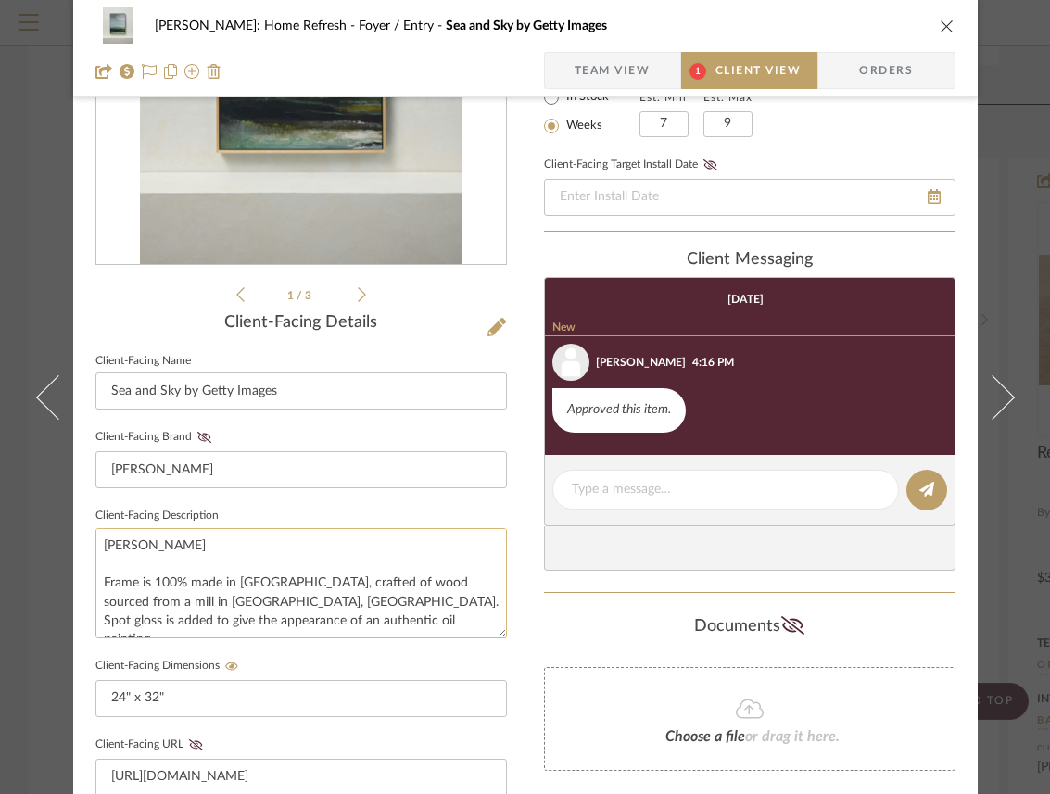
scroll to position [57, 0]
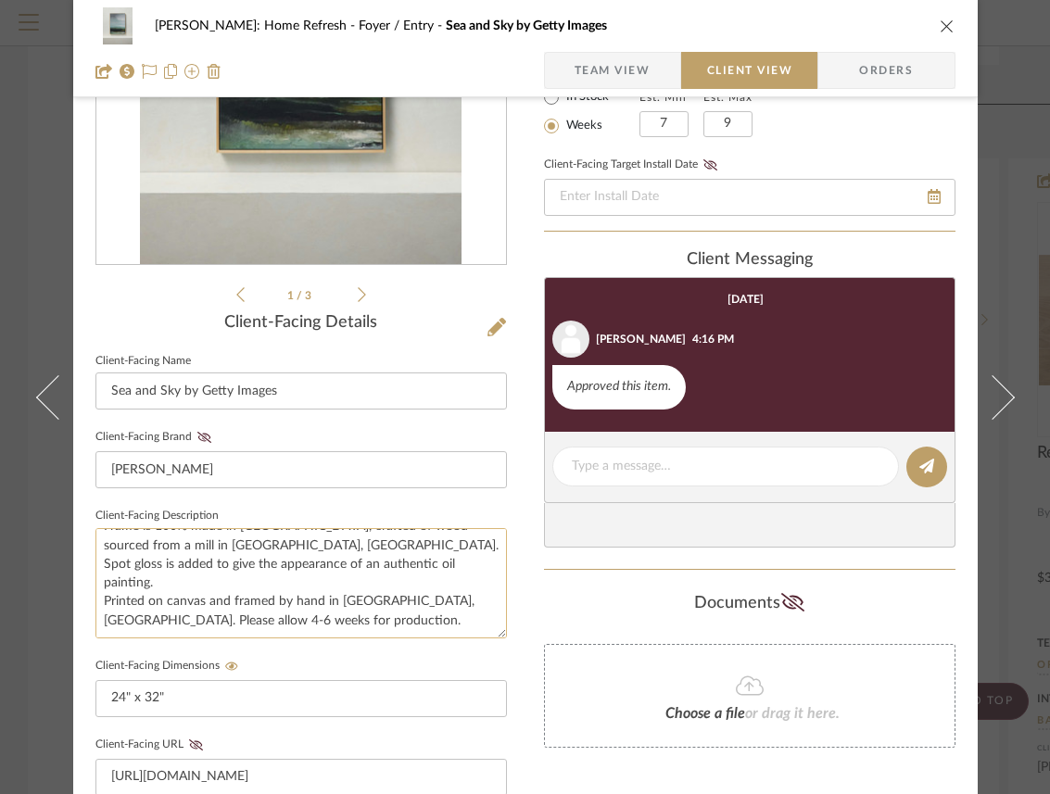
click at [97, 603] on textarea "Joon Loloi Frame is 100% made in America, crafted of wood sourced from a mill i…" at bounding box center [301, 583] width 412 height 110
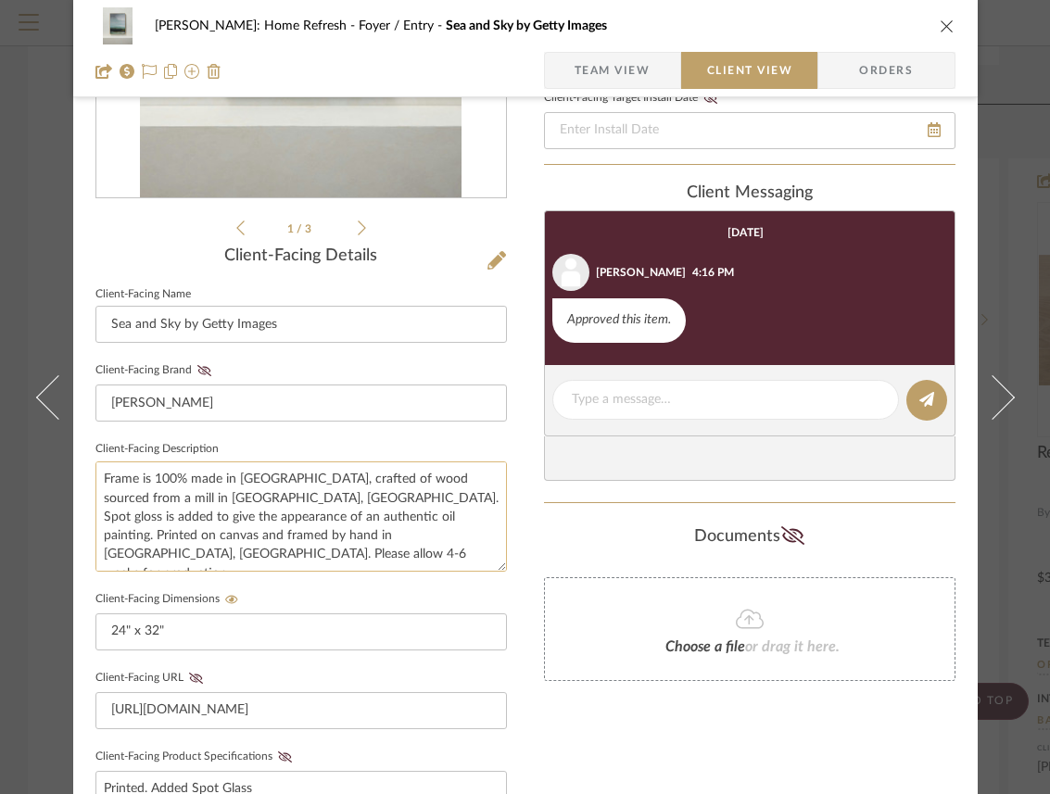
scroll to position [340, 0]
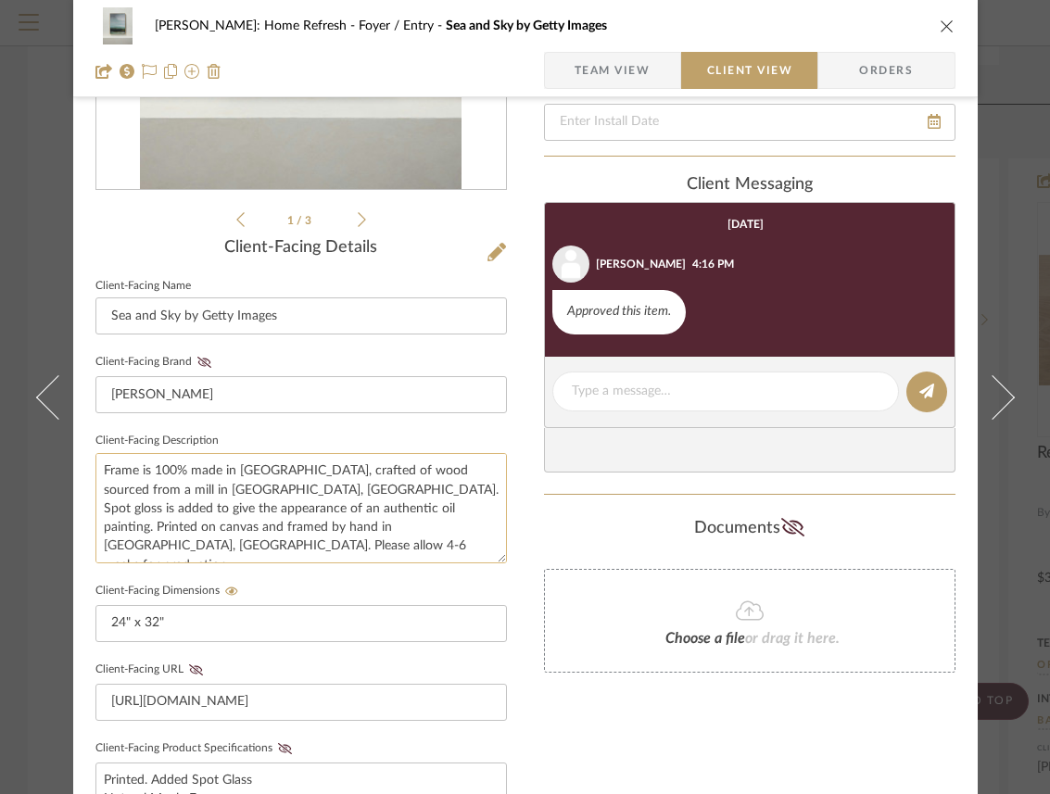
click at [338, 540] on textarea "Joon Loloi Frame is 100% made in America, crafted of wood sourced from a mill i…" at bounding box center [301, 508] width 412 height 110
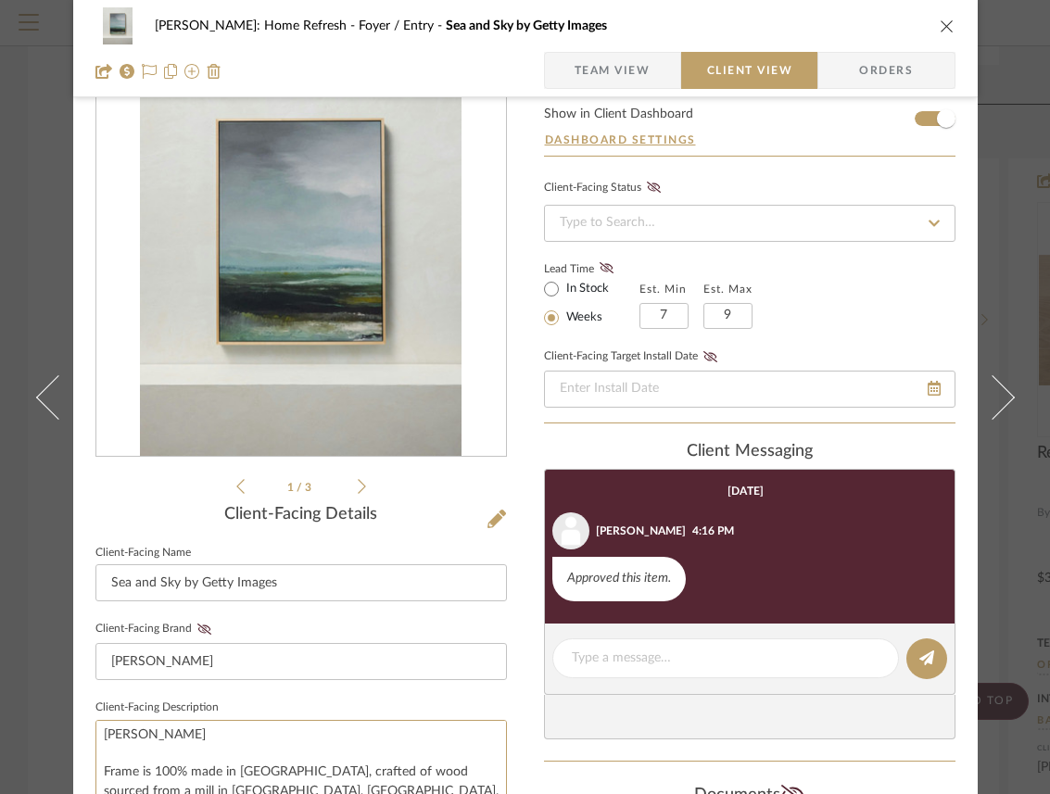
scroll to position [0, 0]
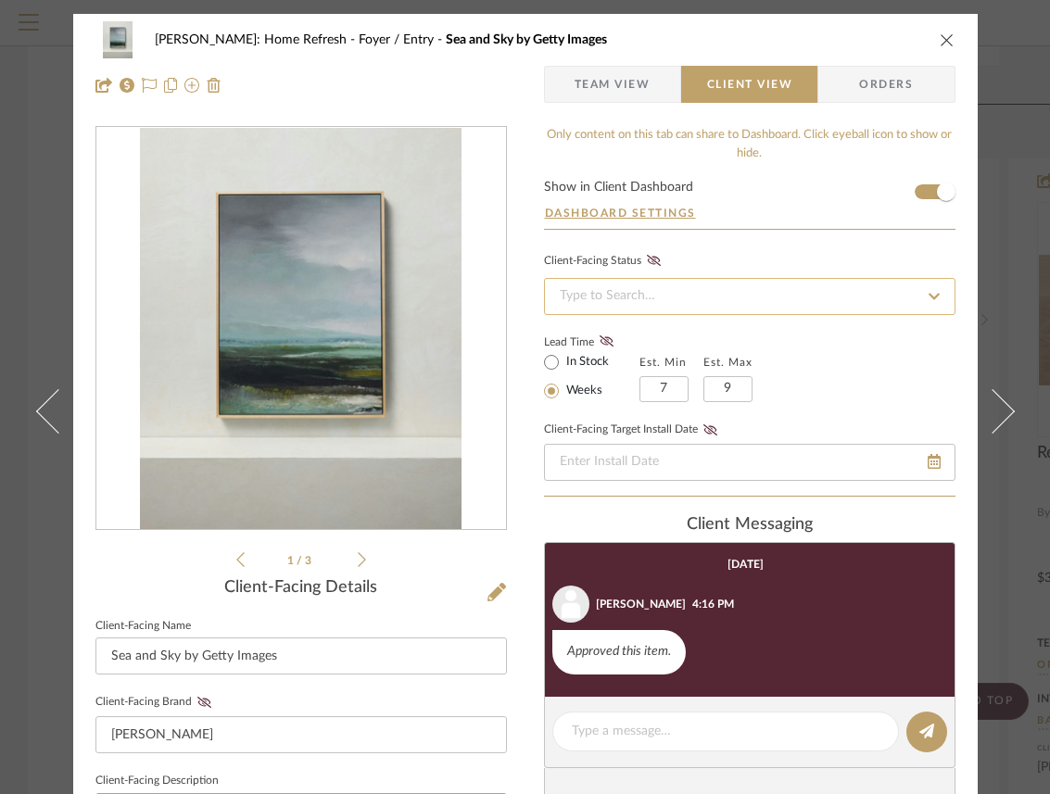
type textarea "Joon Loloi Frame is 100% made in America, crafted of wood sourced from a mill i…"
click at [671, 287] on input at bounding box center [750, 296] width 412 height 37
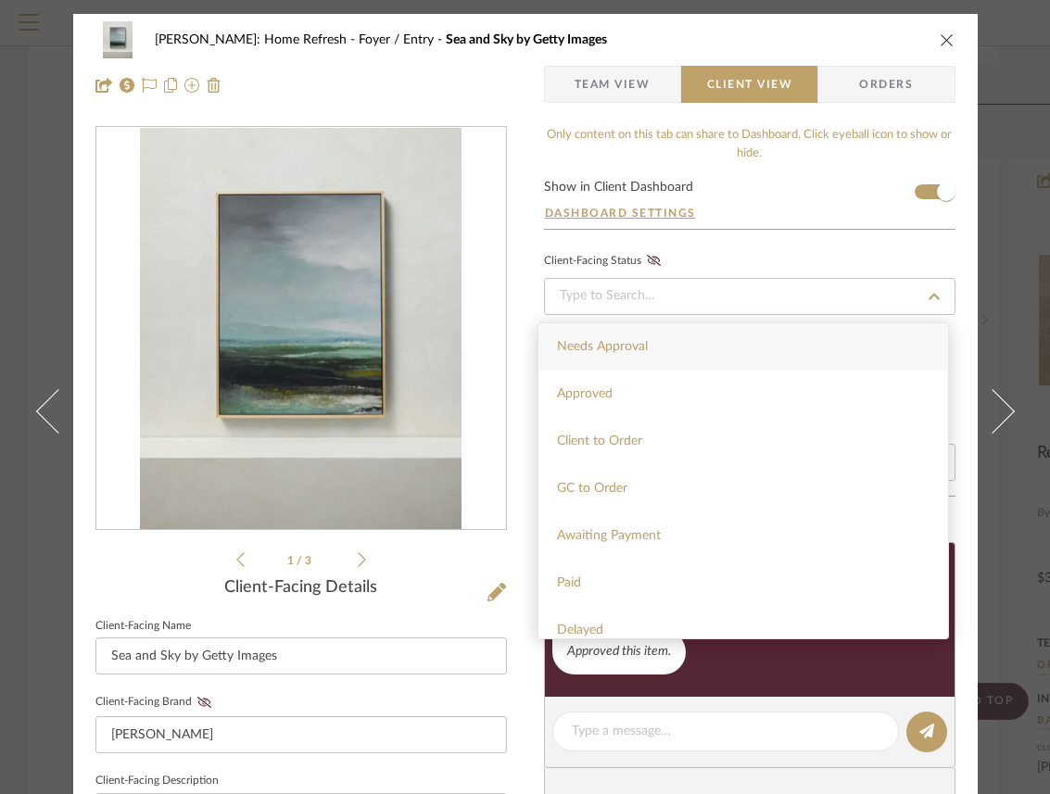
click at [708, 197] on form "Show in Client Dashboard Dashboard Settings" at bounding box center [750, 205] width 412 height 48
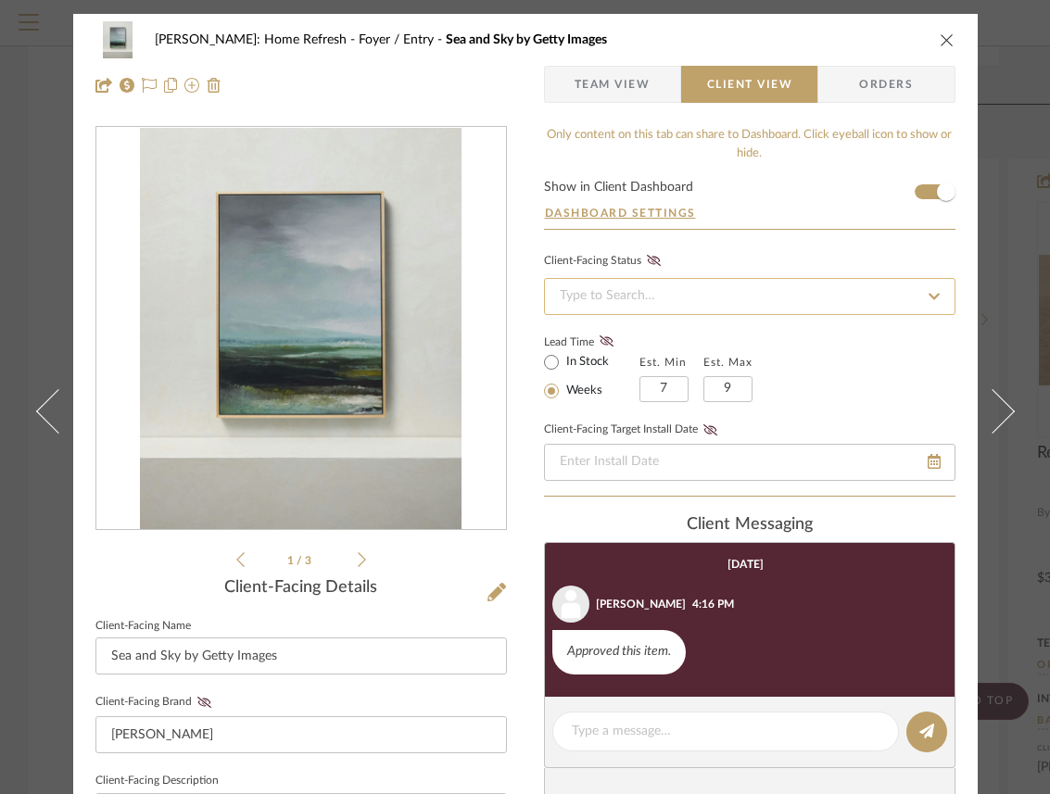
click at [678, 285] on input at bounding box center [750, 296] width 412 height 37
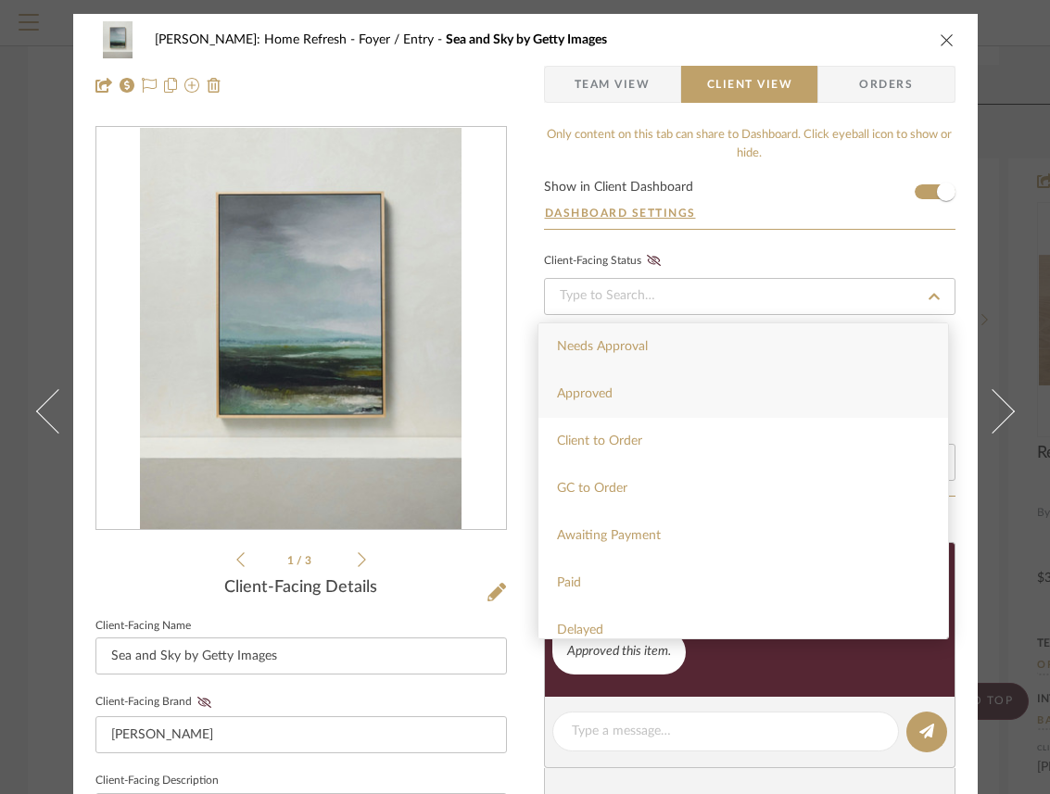
click at [666, 393] on div "Approved" at bounding box center [744, 394] width 410 height 47
type input "10/9/2025"
type input "Approved"
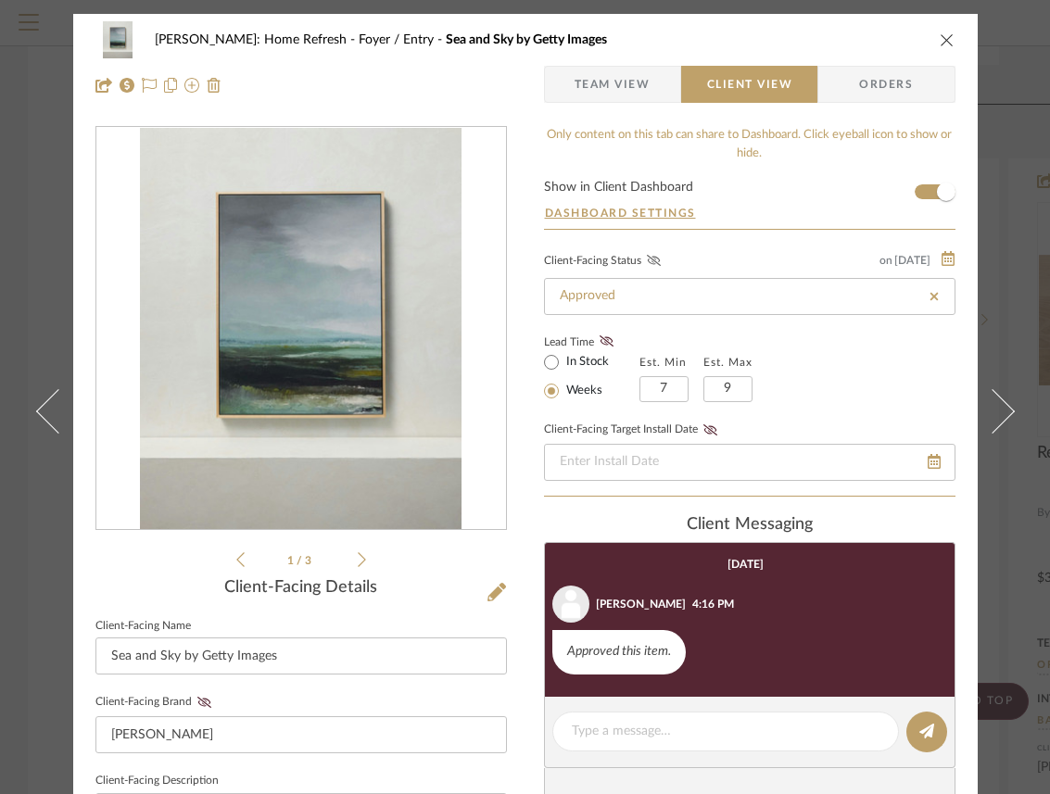
click at [652, 264] on icon at bounding box center [654, 260] width 14 height 11
click at [615, 75] on span "Team View" at bounding box center [613, 84] width 76 height 37
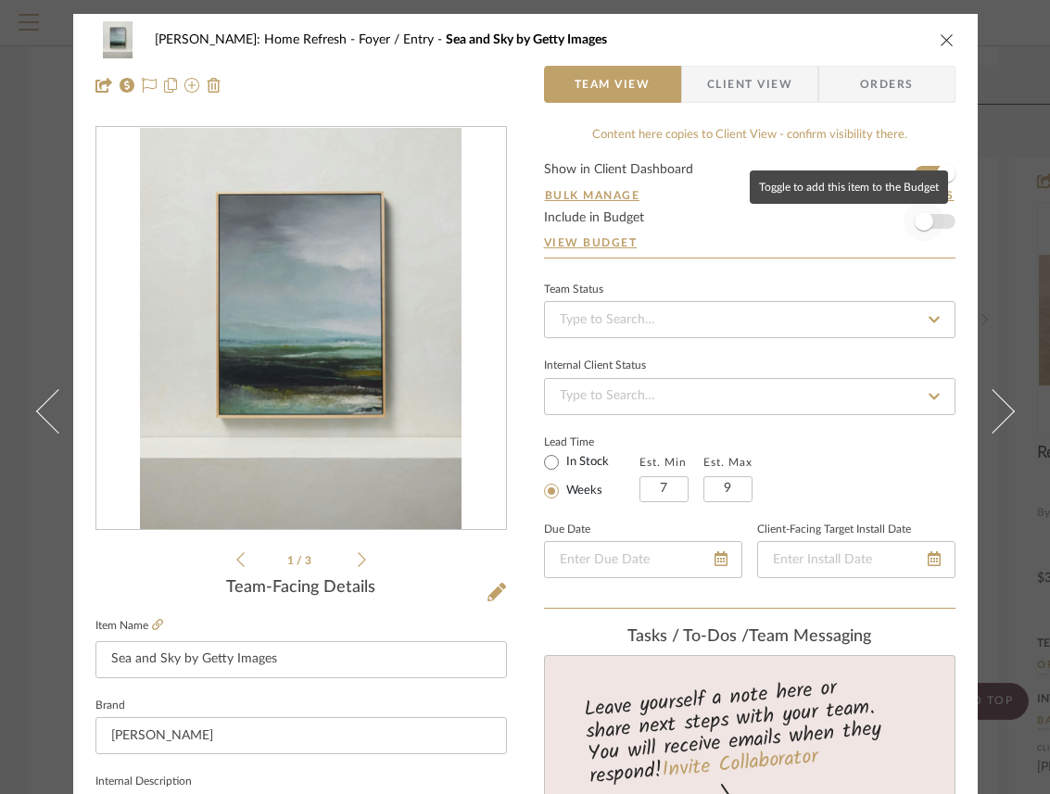
click at [921, 229] on span "button" at bounding box center [924, 221] width 19 height 19
